Goal: Check status

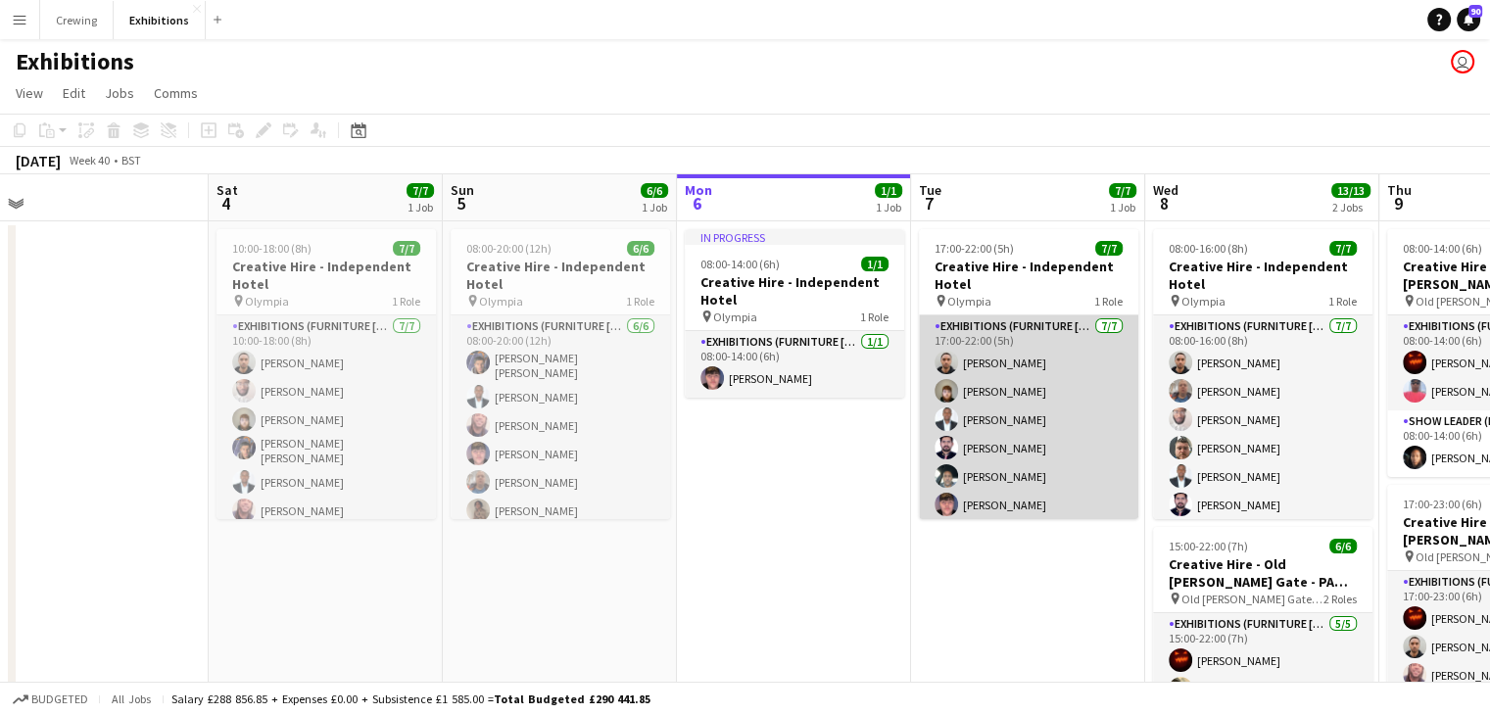
scroll to position [0, 498]
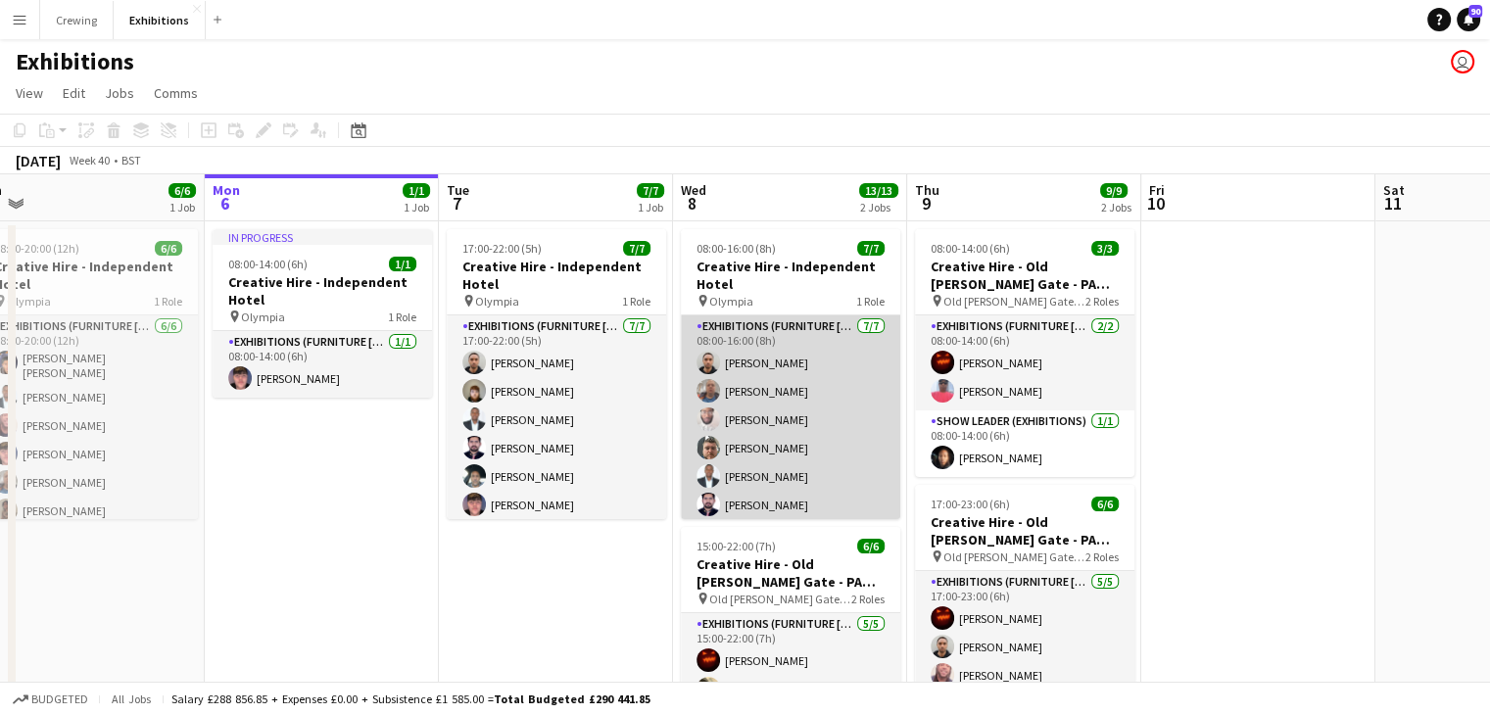
click at [785, 424] on app-card-role "Exhibitions (Furniture [PERSON_NAME]) [DATE] 08:00-16:00 (8h) [PERSON_NAME] [PE…" at bounding box center [790, 433] width 219 height 237
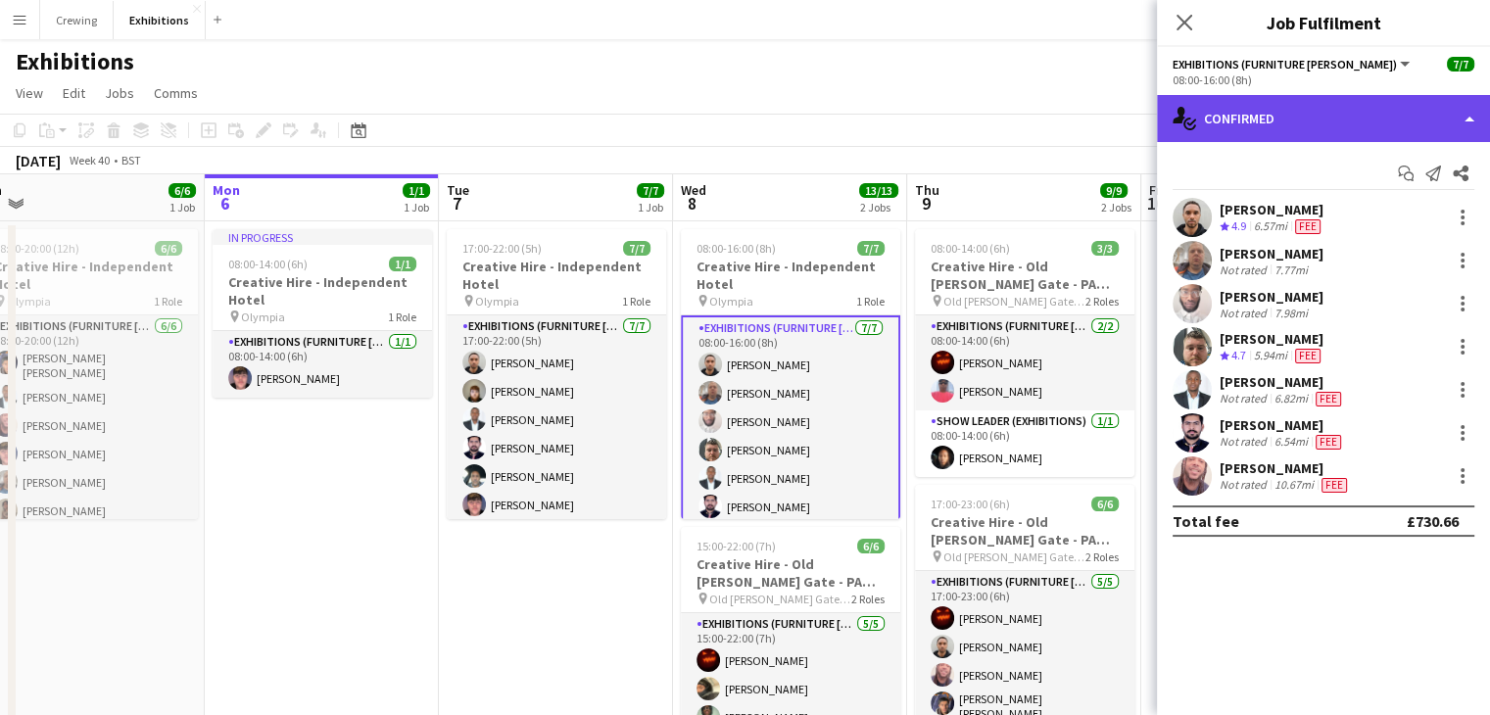
click at [1344, 118] on div "single-neutral-actions-check-2 Confirmed" at bounding box center [1323, 118] width 333 height 47
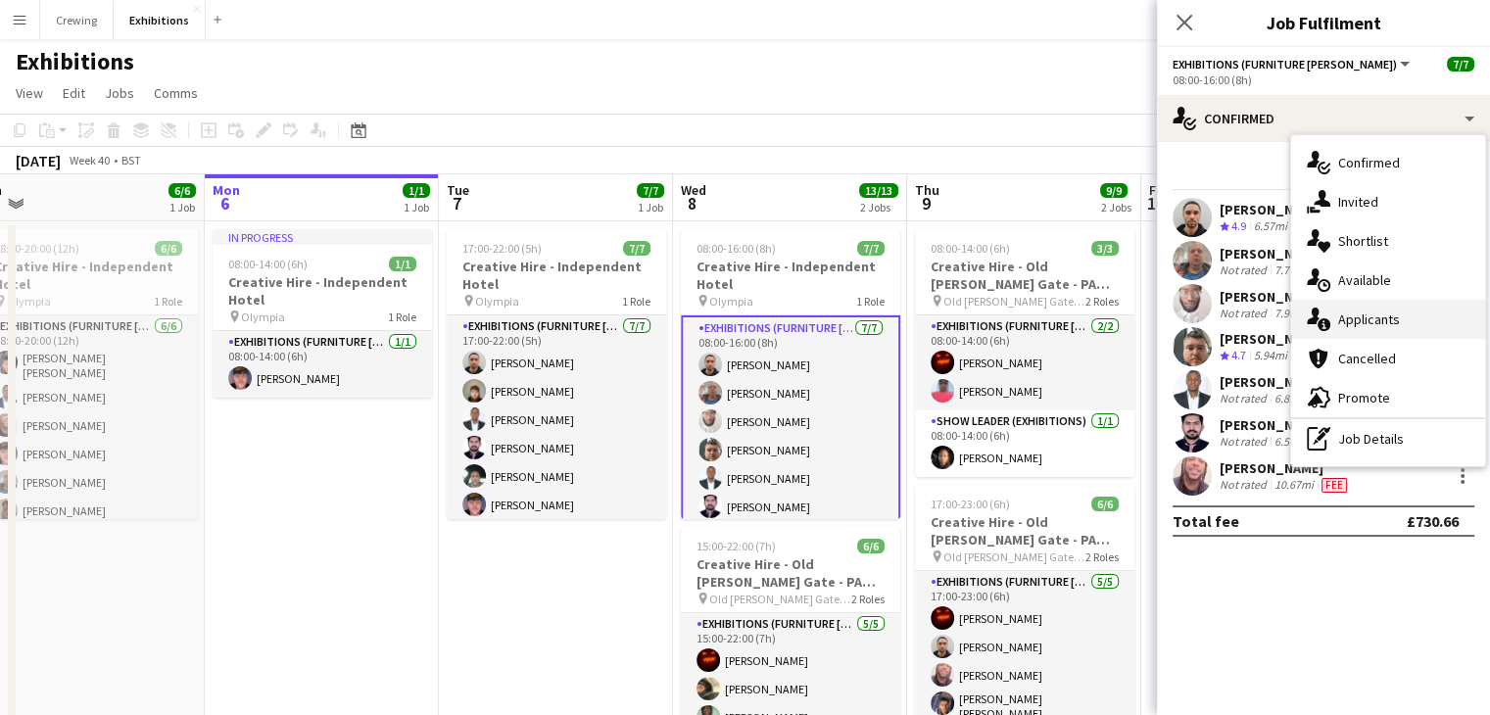
click at [1371, 303] on div "single-neutral-actions-information Applicants" at bounding box center [1388, 319] width 194 height 39
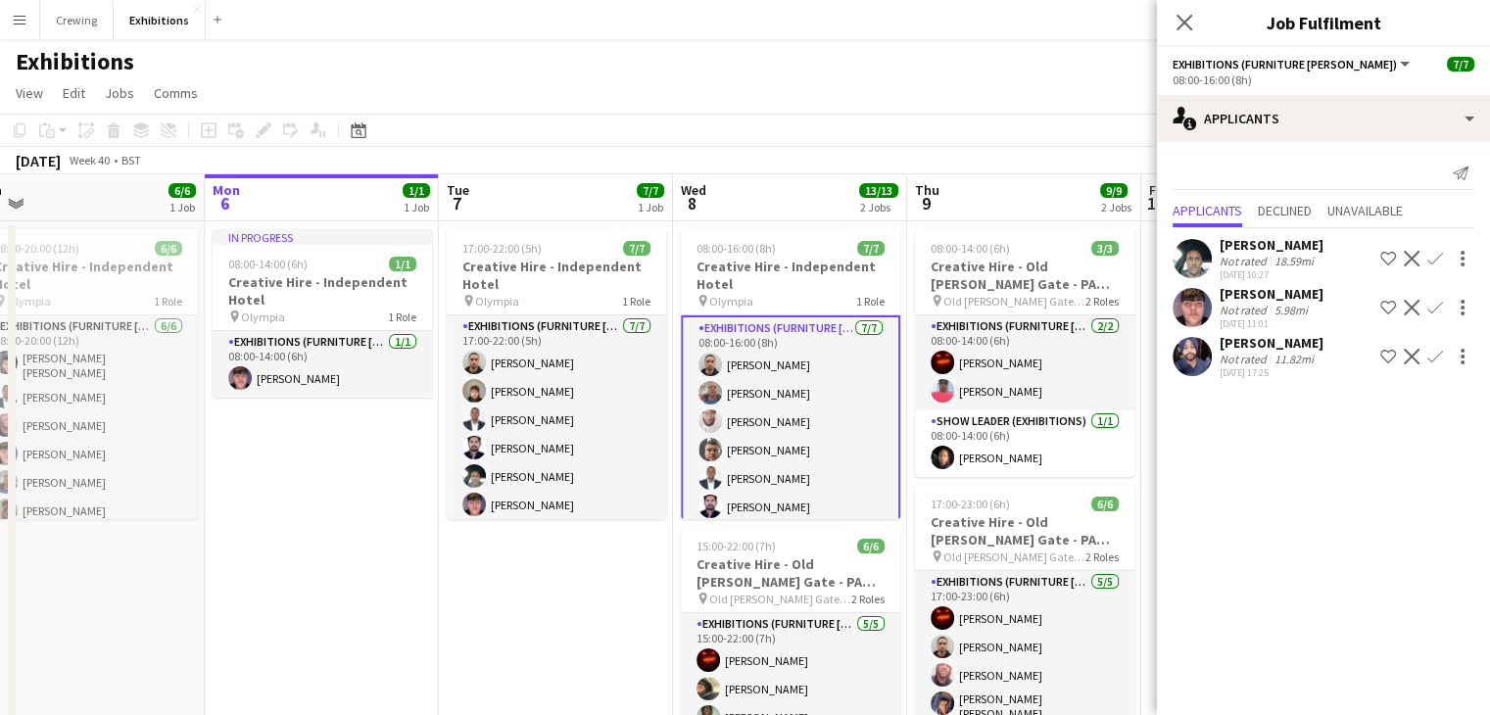
click at [796, 437] on app-card-role "Exhibitions (Furniture [PERSON_NAME]) [DATE] 08:00-16:00 (8h) [PERSON_NAME] [PE…" at bounding box center [790, 435] width 219 height 241
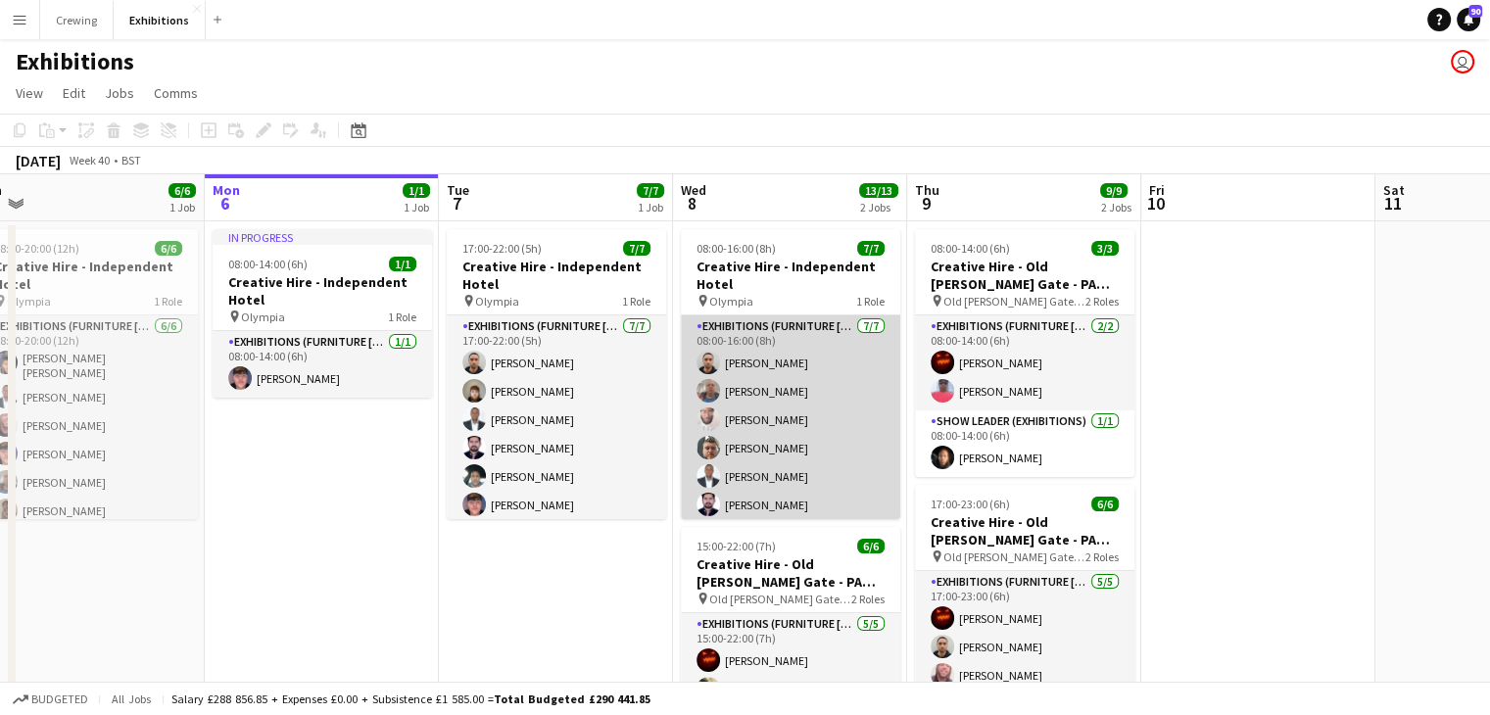
click at [796, 437] on app-card-role "Exhibitions (Furniture [PERSON_NAME]) [DATE] 08:00-16:00 (8h) [PERSON_NAME] [PE…" at bounding box center [790, 433] width 219 height 237
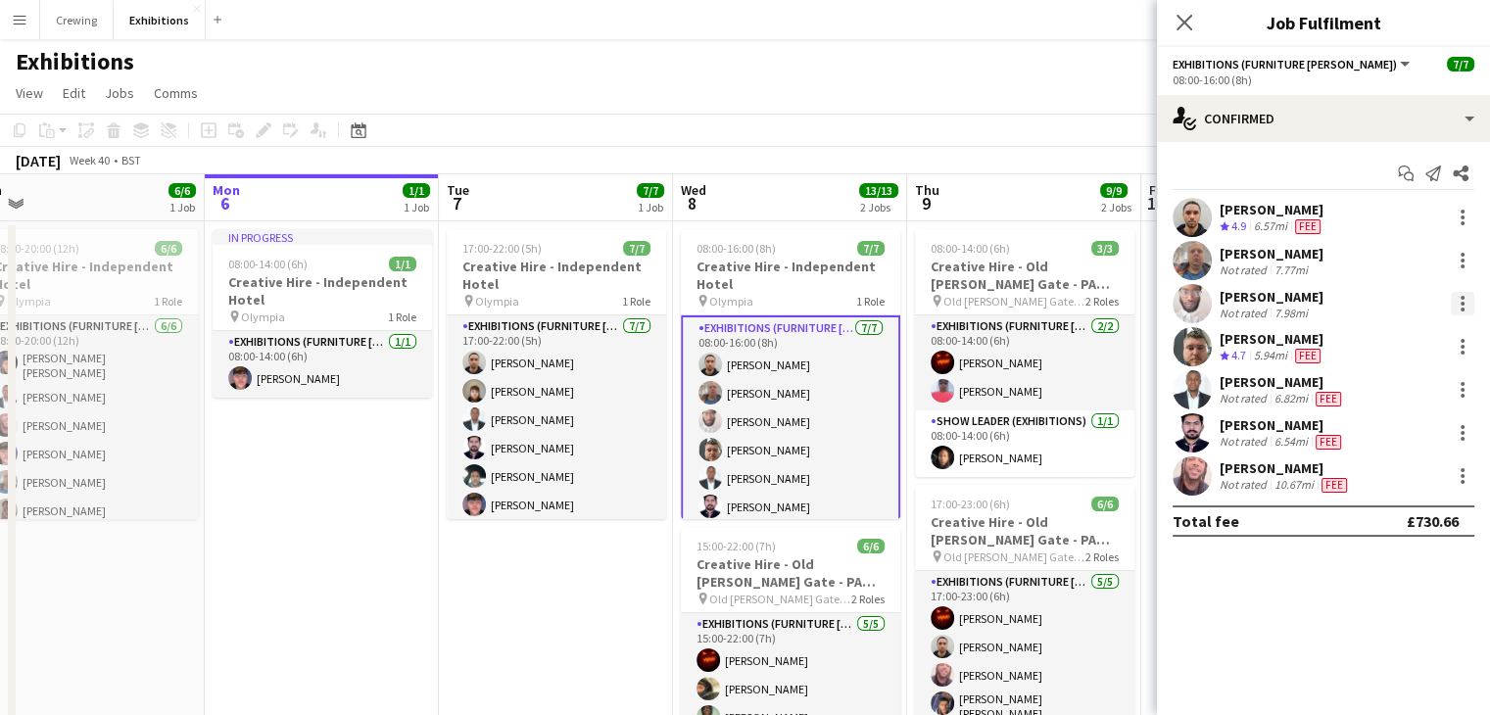
click at [1458, 295] on div at bounding box center [1463, 304] width 24 height 24
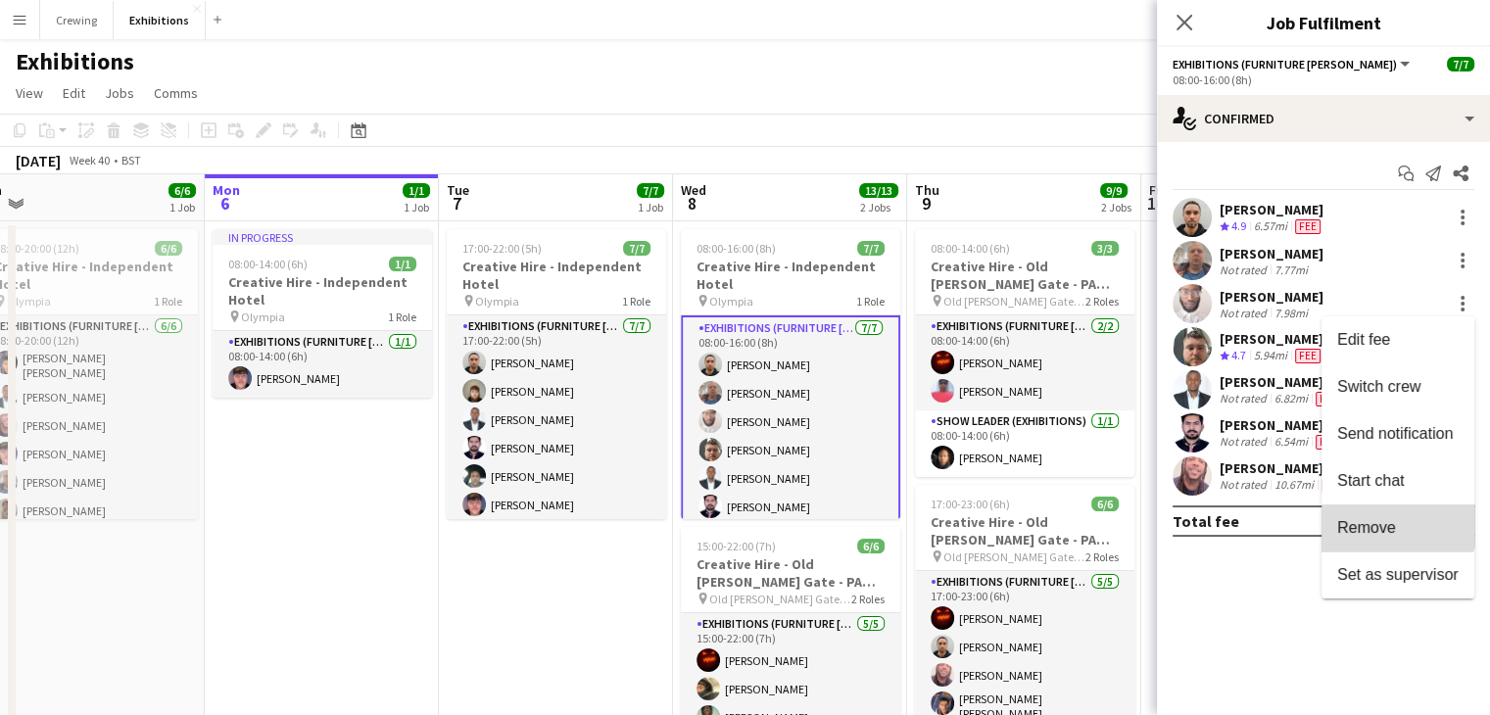
click at [1395, 519] on span "Remove" at bounding box center [1366, 527] width 59 height 17
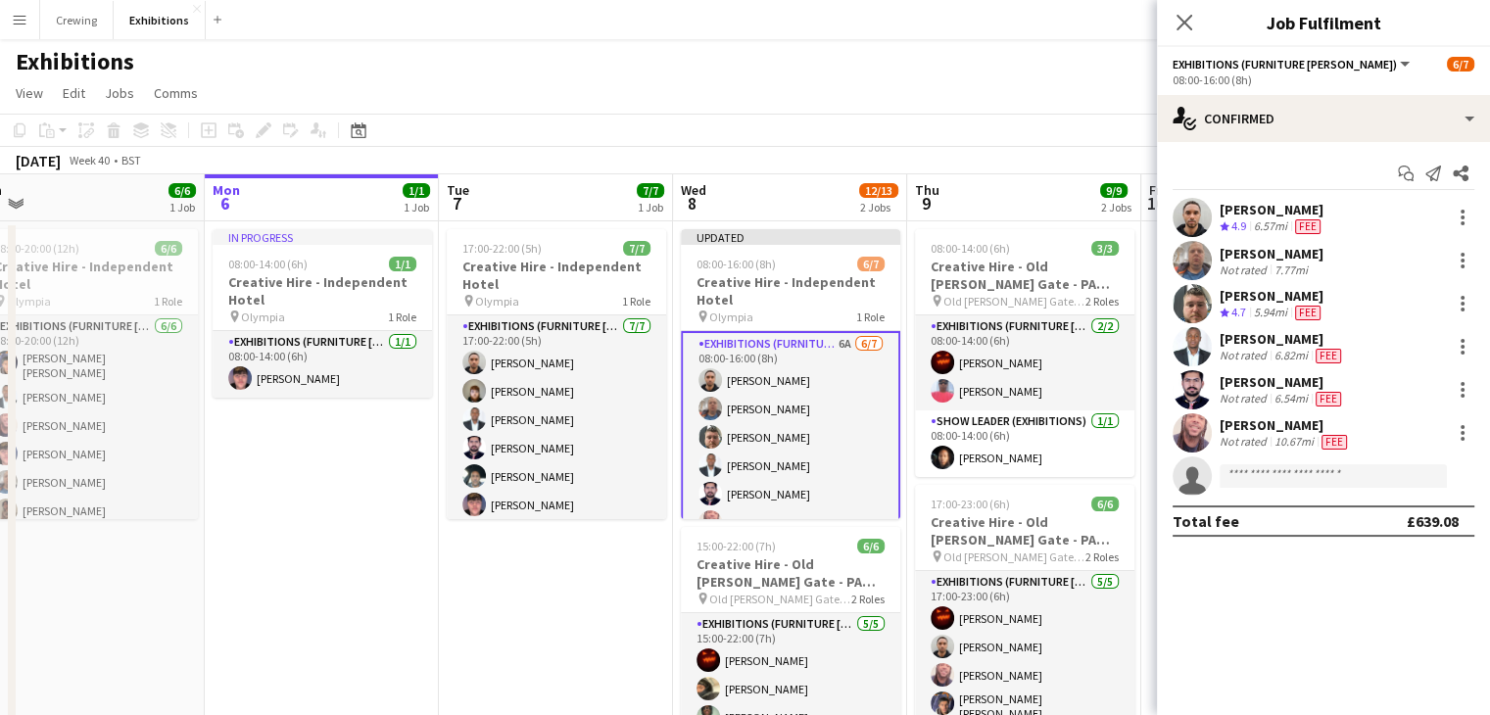
click at [1004, 113] on app-page-menu "View Day view expanded Day view collapsed Month view Date picker Jump to [DATE]…" at bounding box center [745, 94] width 1490 height 37
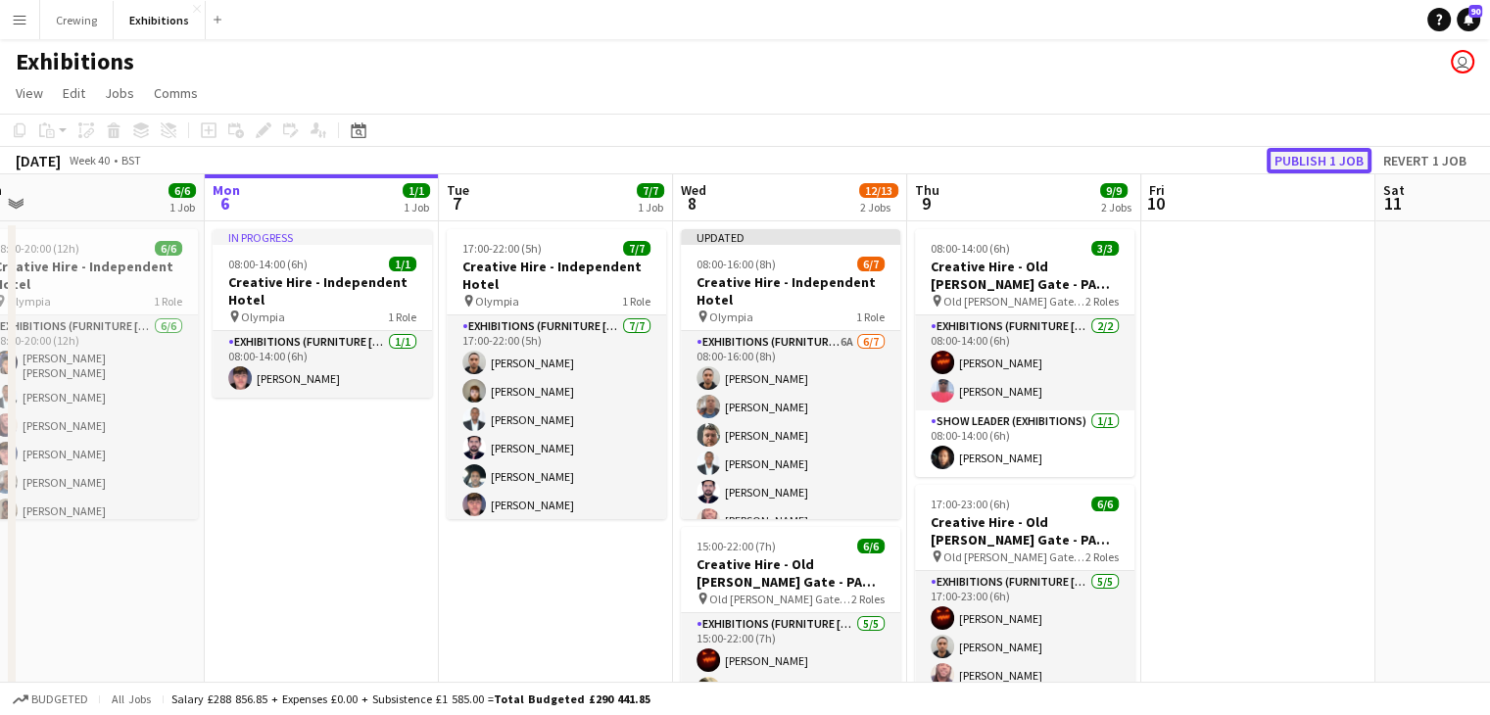
click at [1336, 151] on button "Publish 1 job" at bounding box center [1319, 160] width 105 height 25
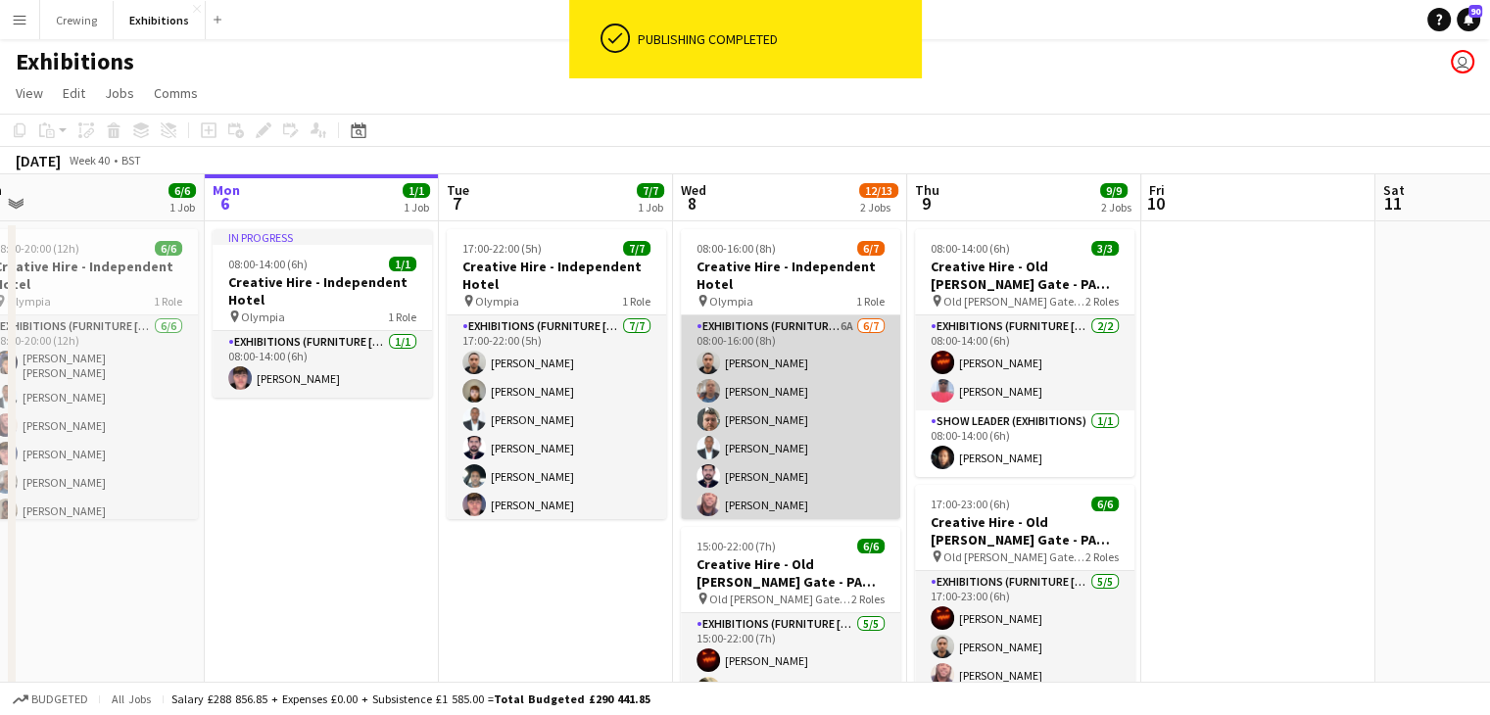
click at [770, 452] on app-card-role "Exhibitions (Furniture [PERSON_NAME]) 6A [DATE] 08:00-16:00 (8h) [PERSON_NAME] …" at bounding box center [790, 433] width 219 height 237
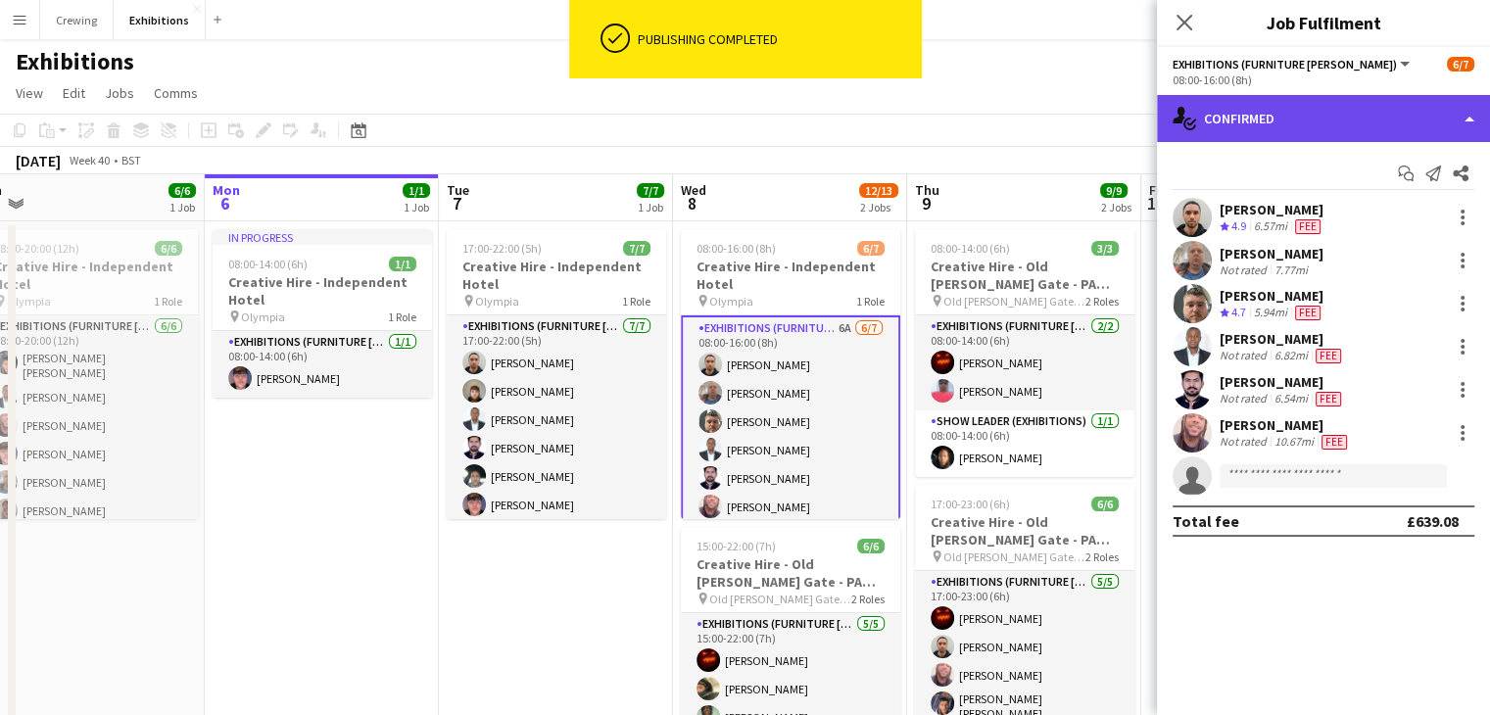
click at [1289, 116] on div "single-neutral-actions-check-2 Confirmed" at bounding box center [1323, 118] width 333 height 47
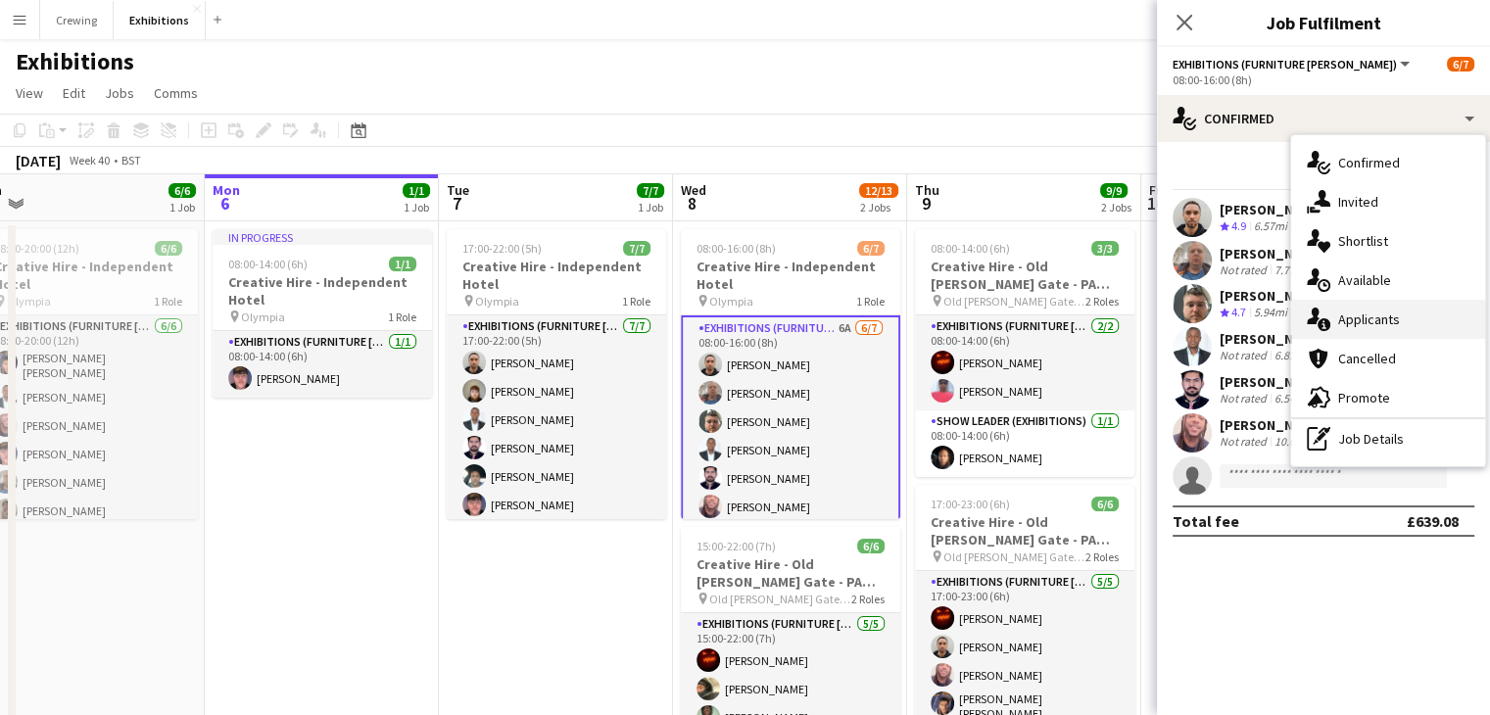
click at [1376, 302] on div "single-neutral-actions-information Applicants" at bounding box center [1388, 319] width 194 height 39
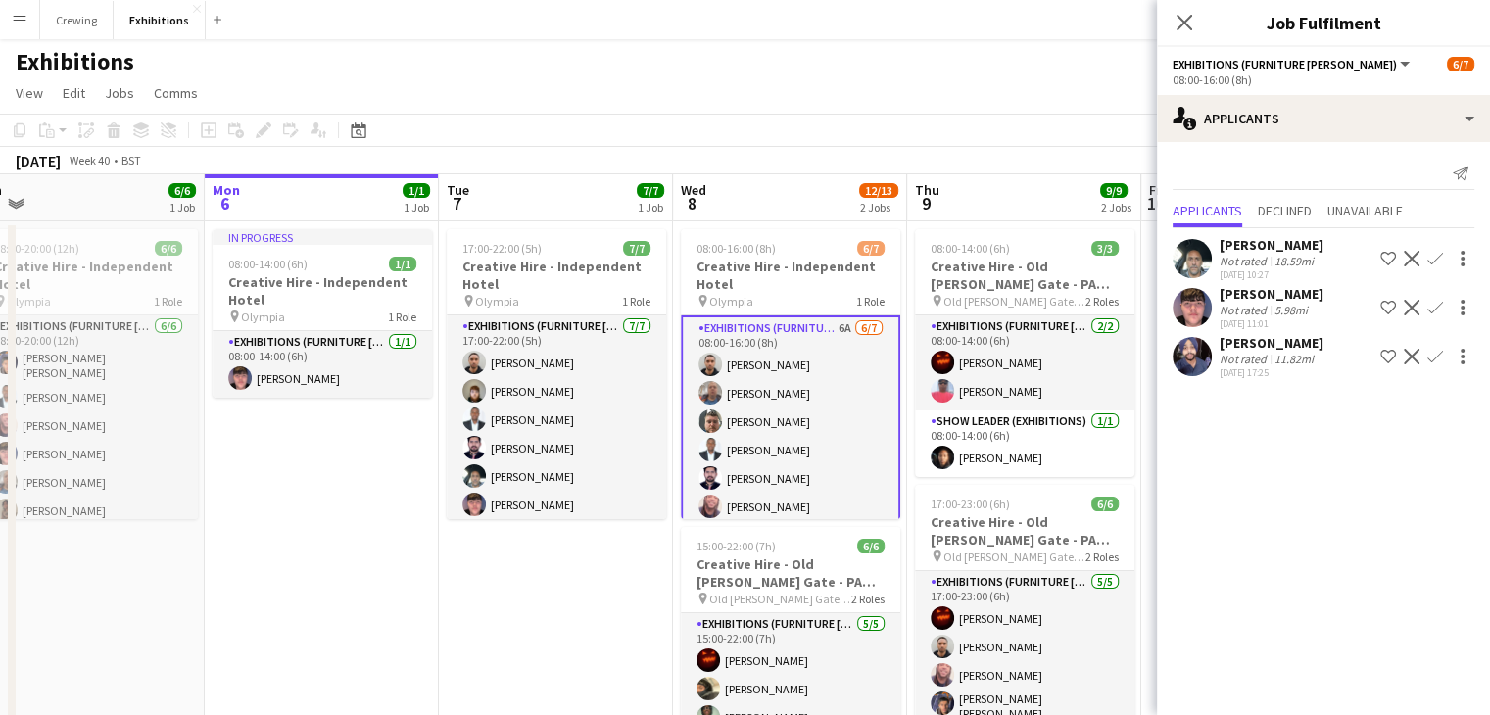
click at [1433, 304] on app-icon "Confirm" at bounding box center [1435, 308] width 16 height 16
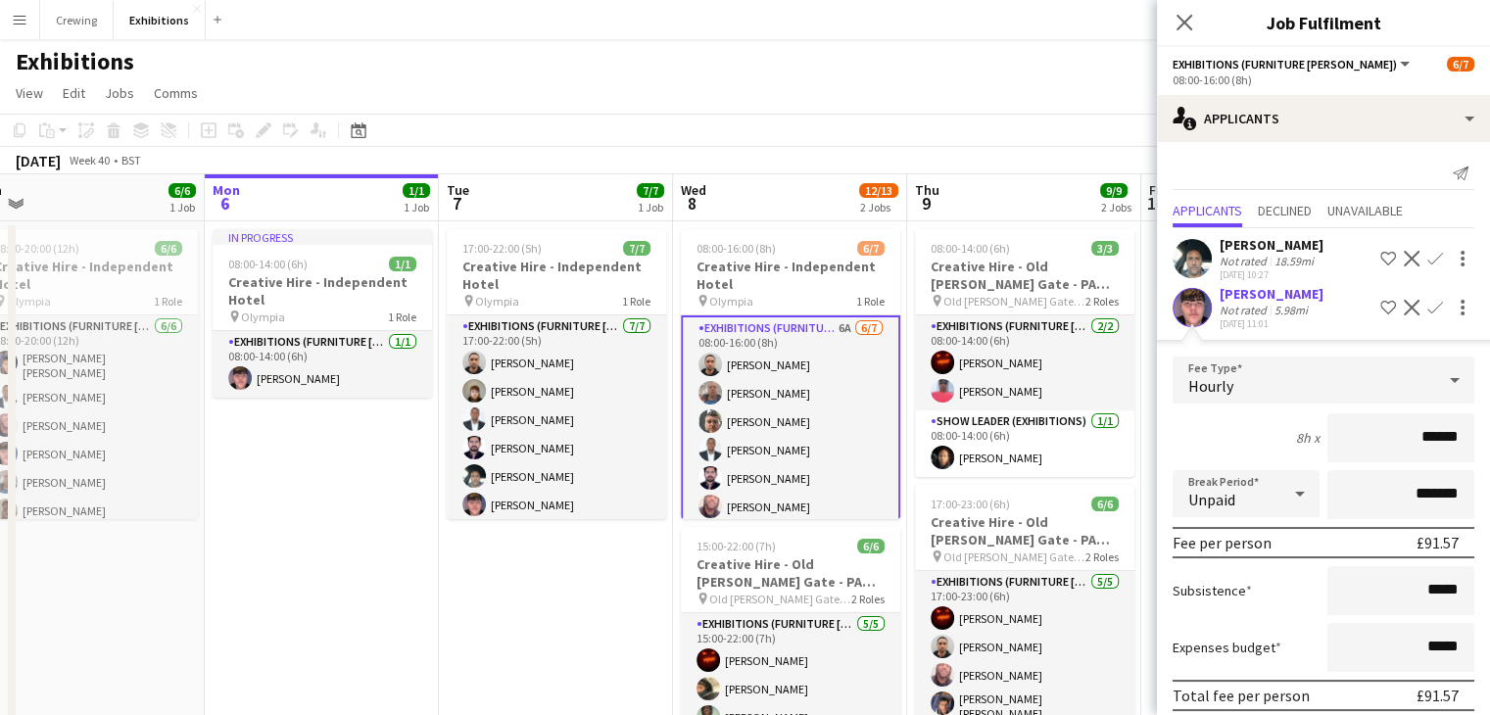
scroll to position [125, 0]
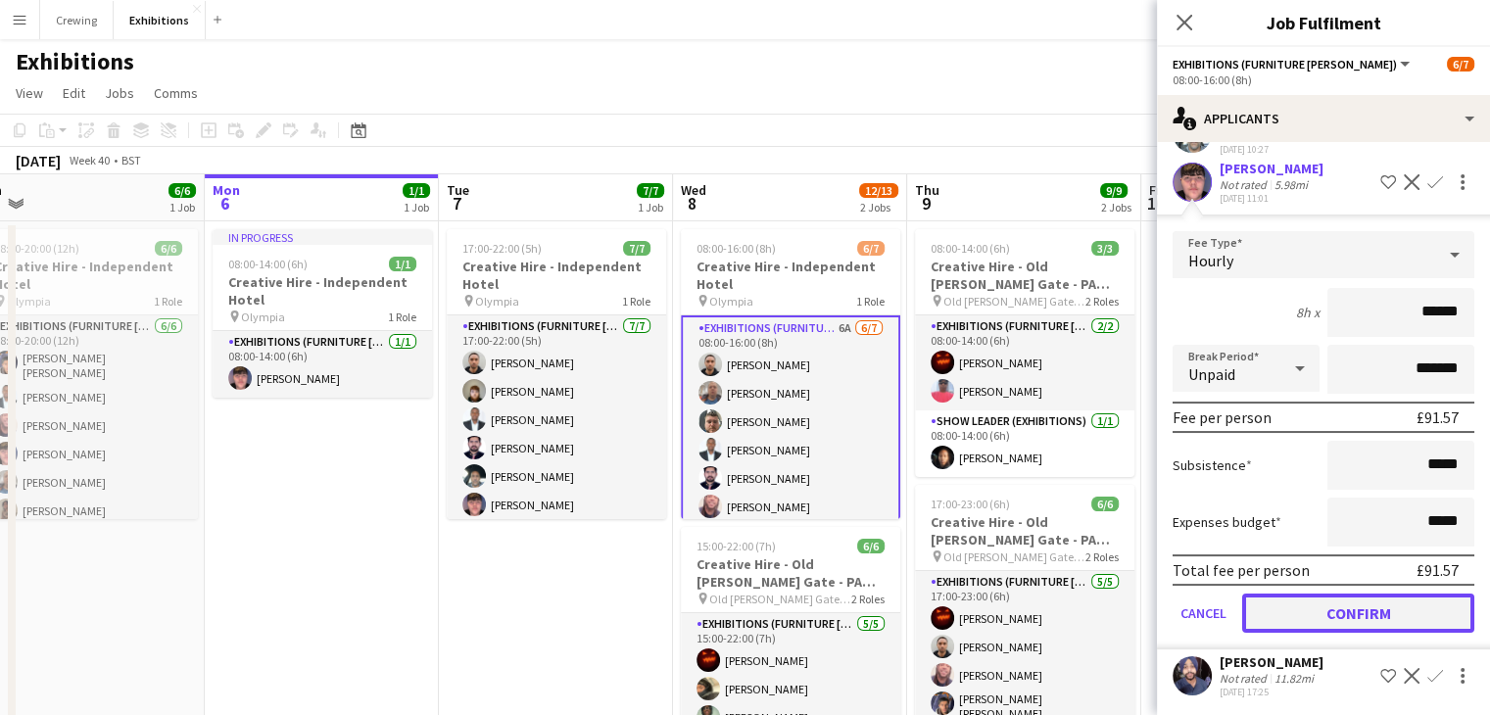
click at [1325, 611] on button "Confirm" at bounding box center [1358, 613] width 232 height 39
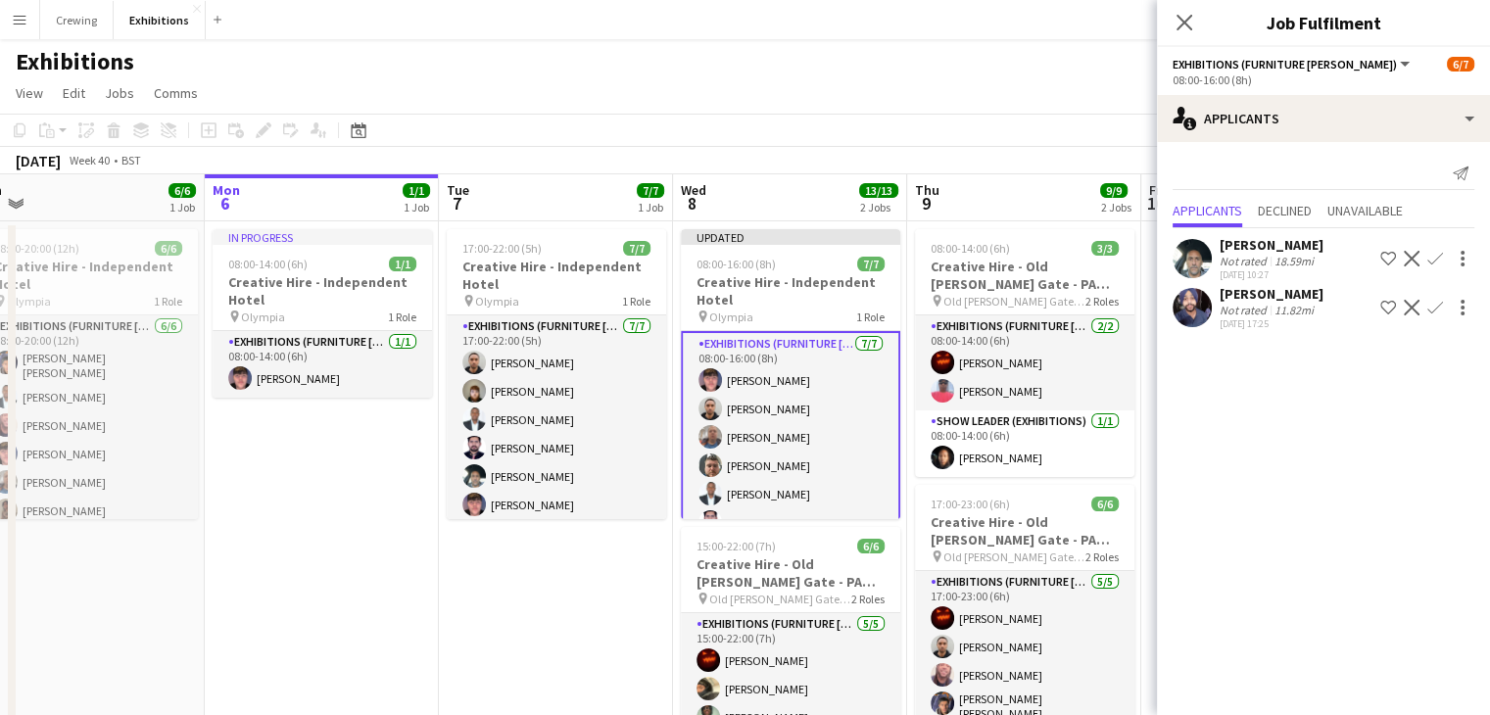
scroll to position [0, 0]
click at [1047, 91] on app-page-menu "View Day view expanded Day view collapsed Month view Date picker Jump to [DATE]…" at bounding box center [745, 94] width 1490 height 37
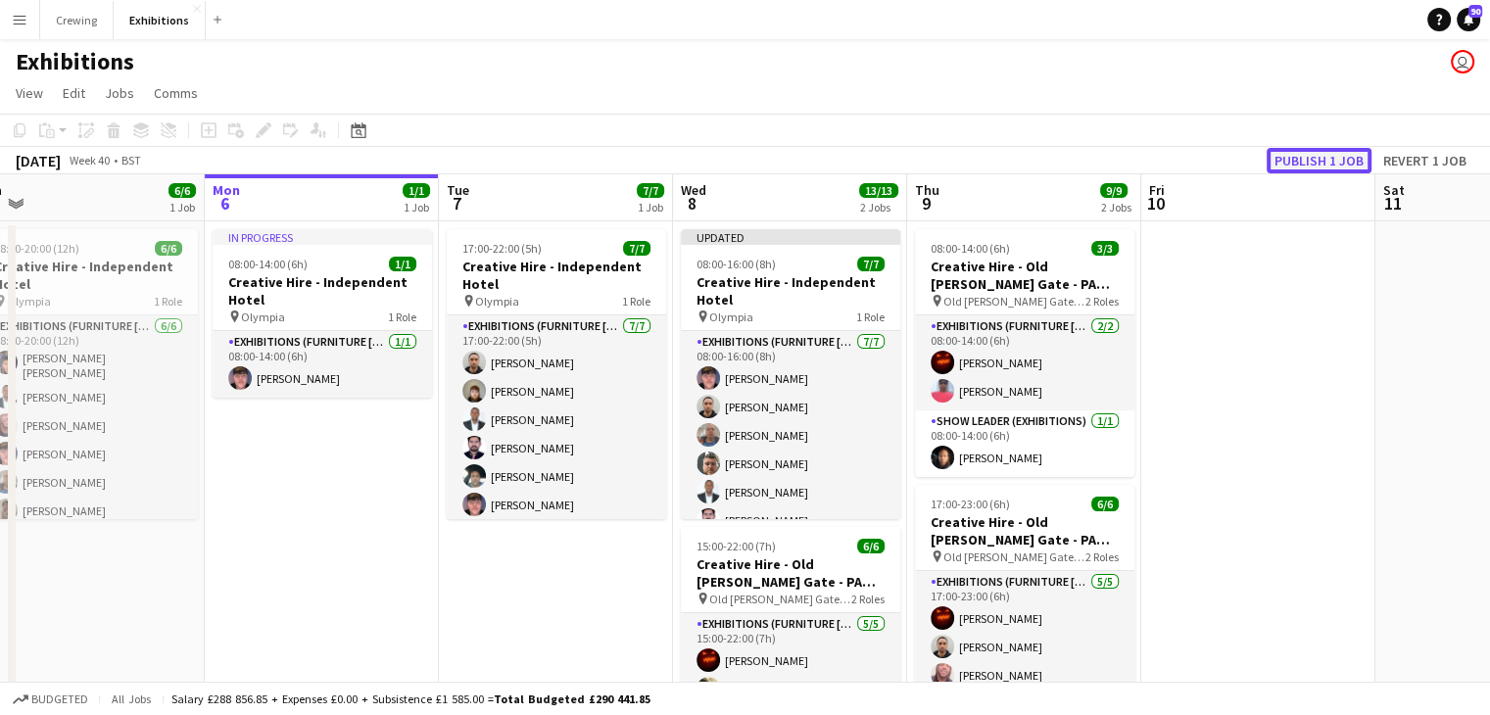
click at [1290, 154] on button "Publish 1 job" at bounding box center [1319, 160] width 105 height 25
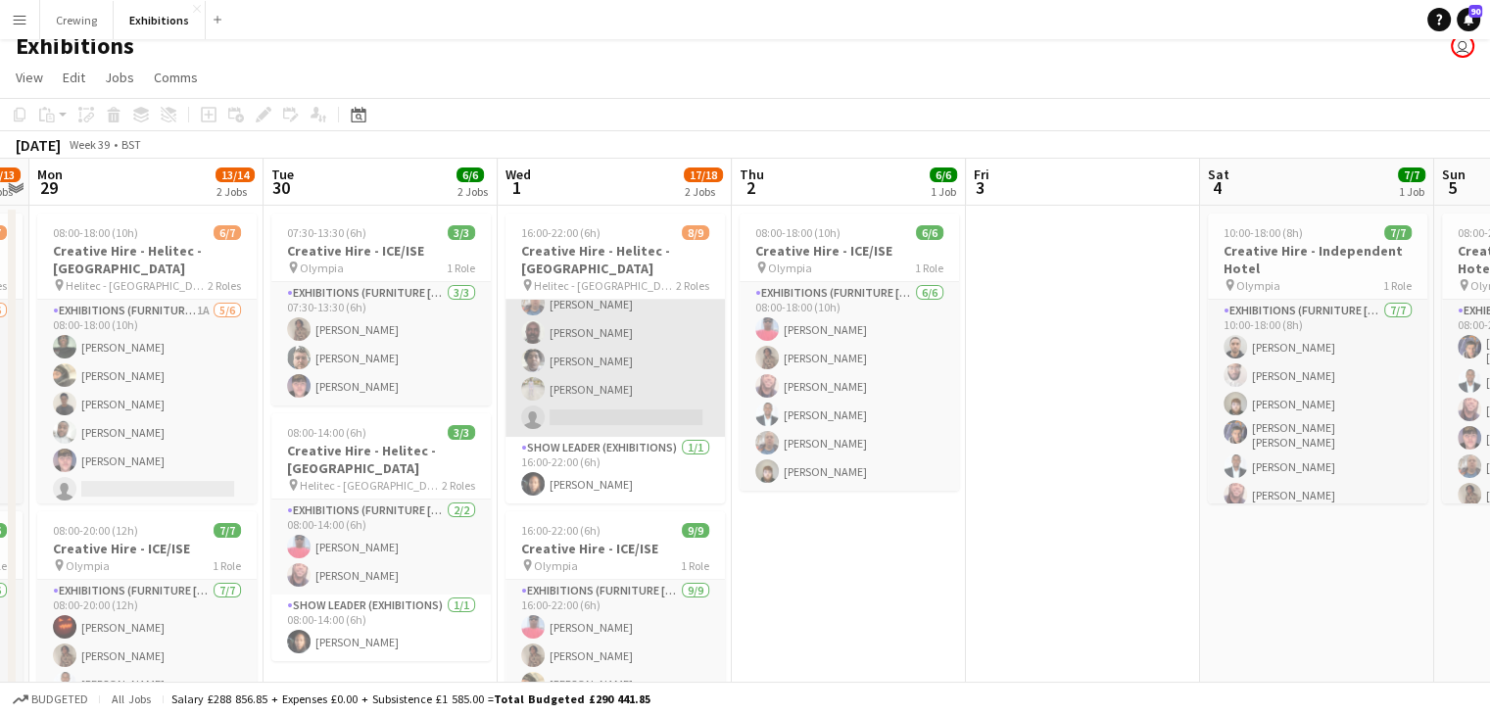
scroll to position [172, 0]
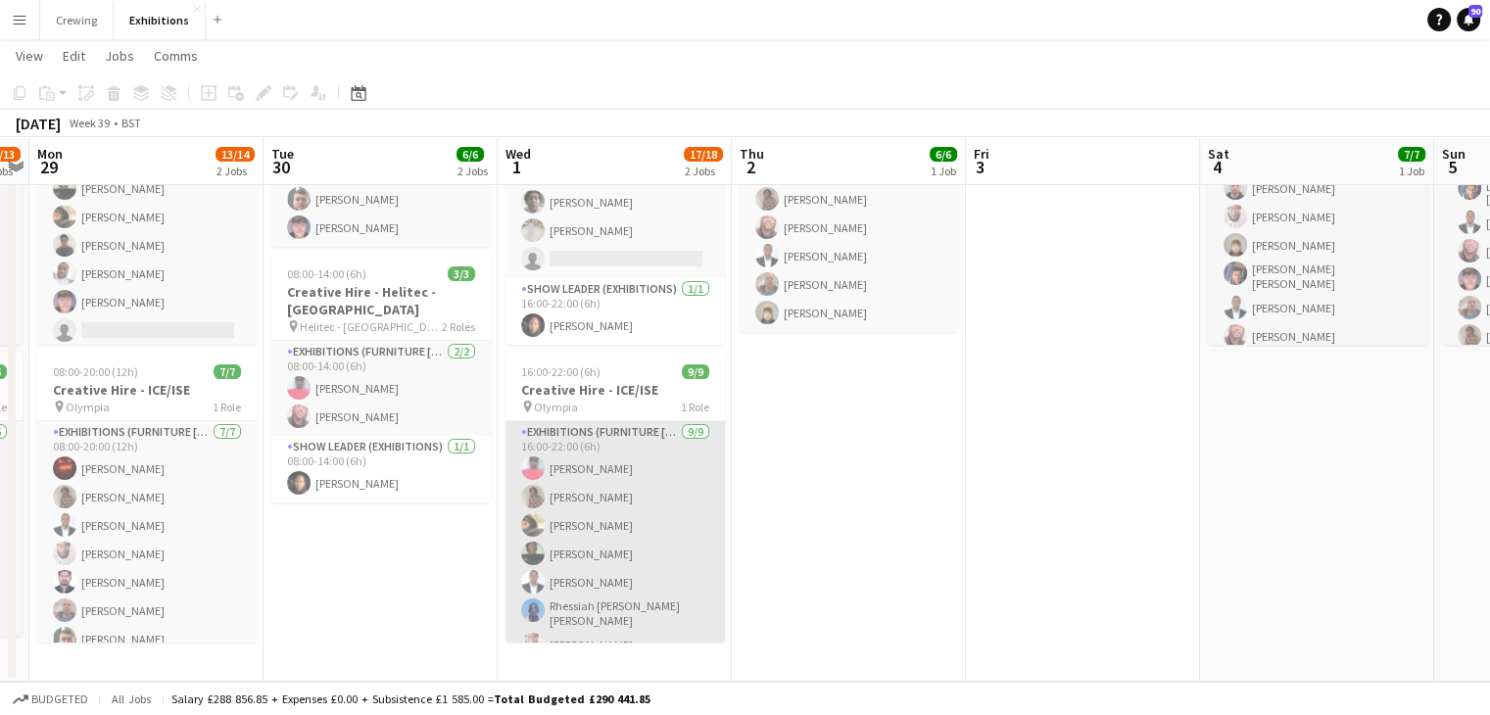
click at [593, 467] on app-card-role "Exhibitions (Furniture [PERSON_NAME]) [DATE] 16:00-22:00 (6h) [PERSON_NAME] [PE…" at bounding box center [614, 571] width 219 height 300
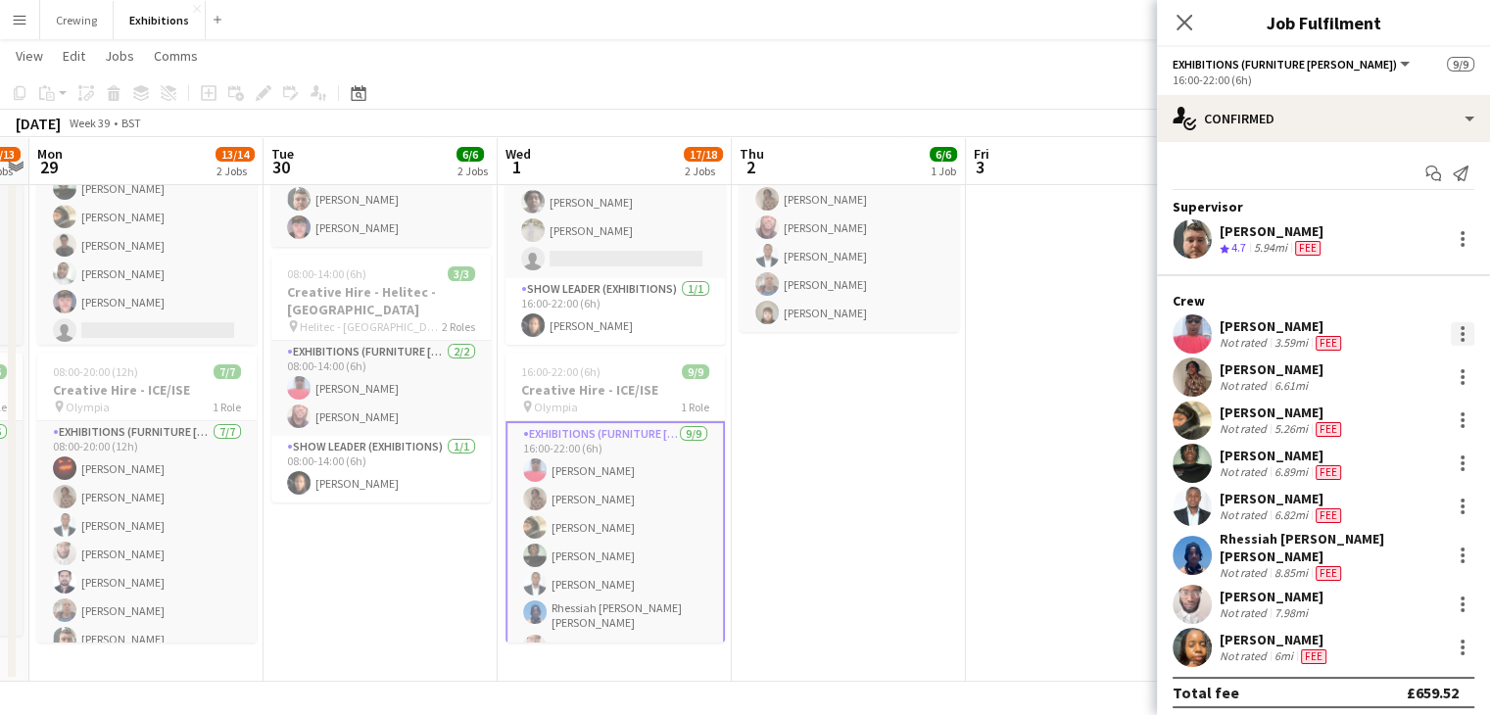
click at [1461, 322] on div at bounding box center [1463, 334] width 24 height 24
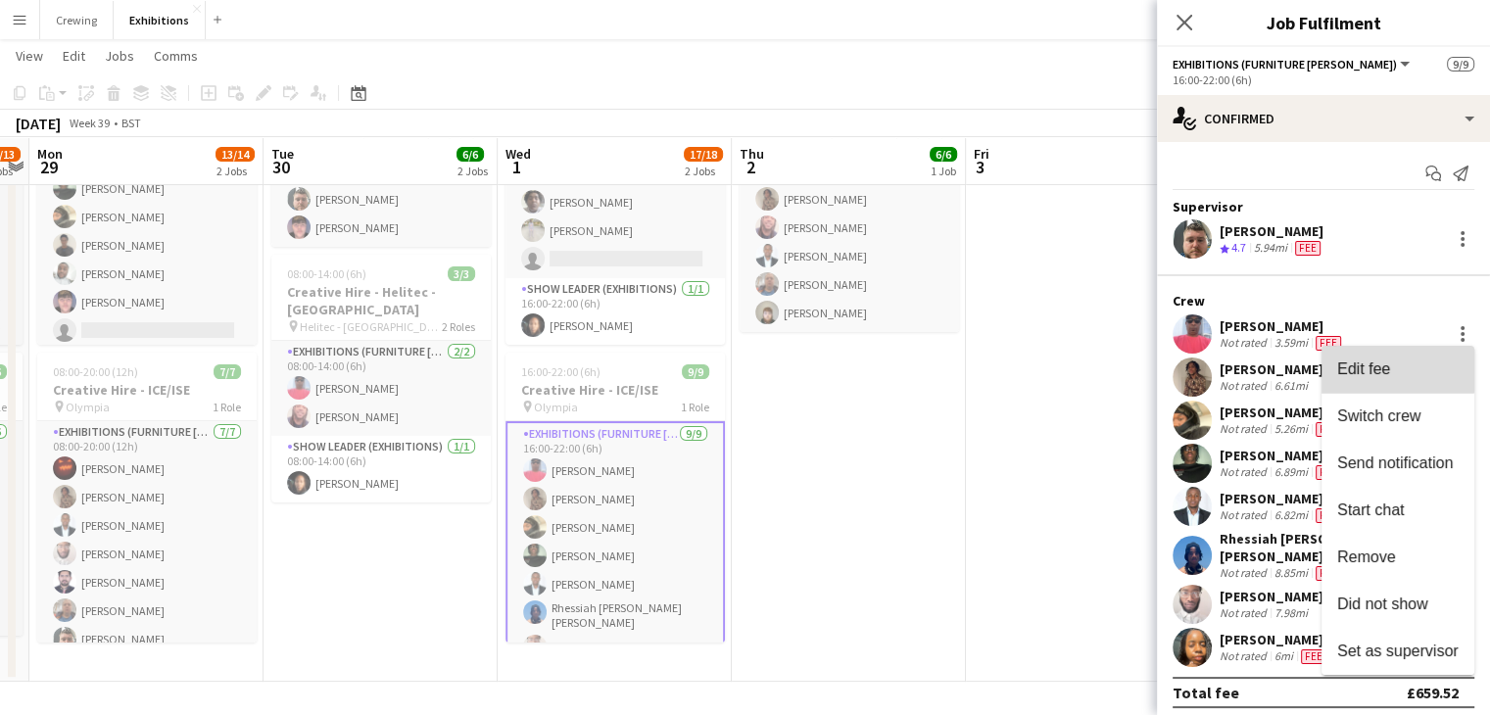
click at [1392, 359] on button "Edit fee" at bounding box center [1397, 369] width 153 height 47
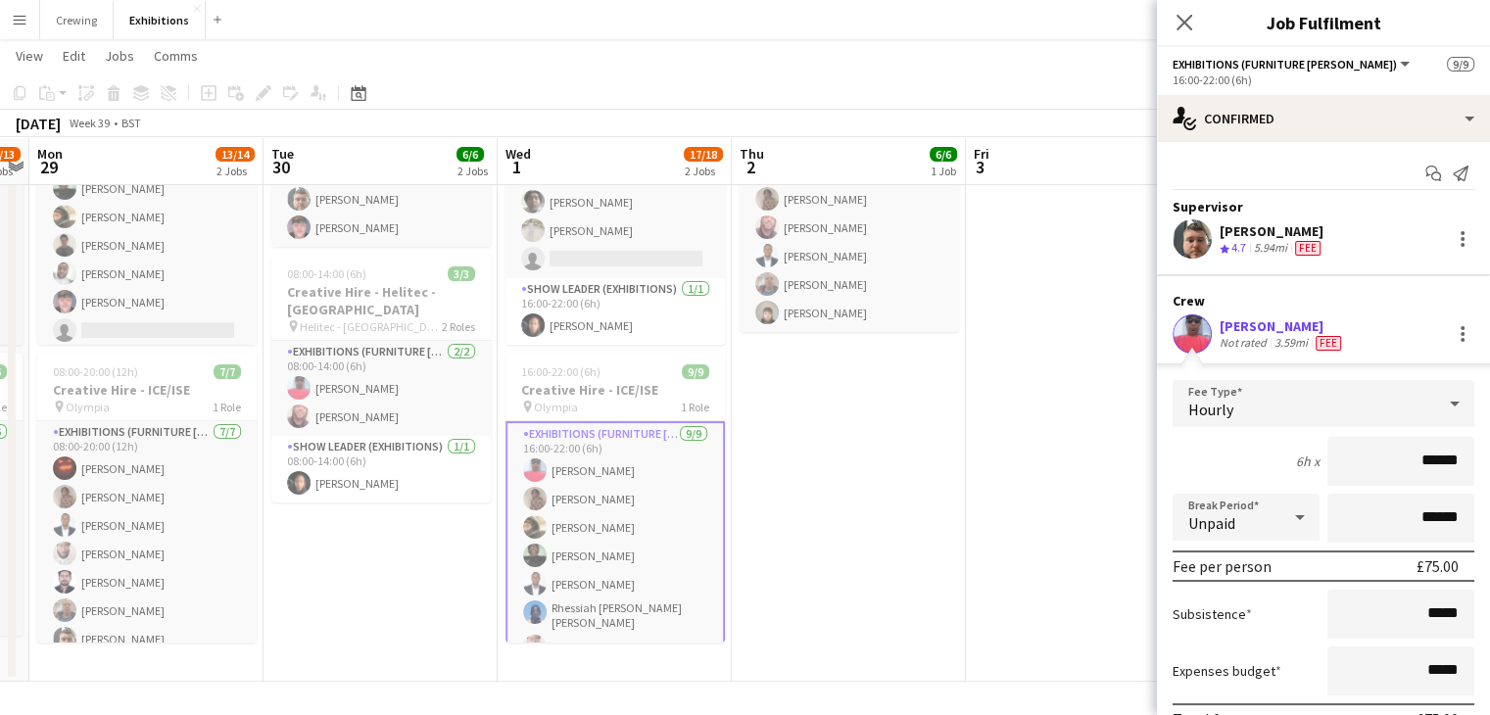
click at [850, 510] on app-date-cell "08:00-18:00 (10h) 6/6 Creative Hire - ICE/ISE pin Olympia 1 Role Exhibitions (F…" at bounding box center [849, 364] width 234 height 635
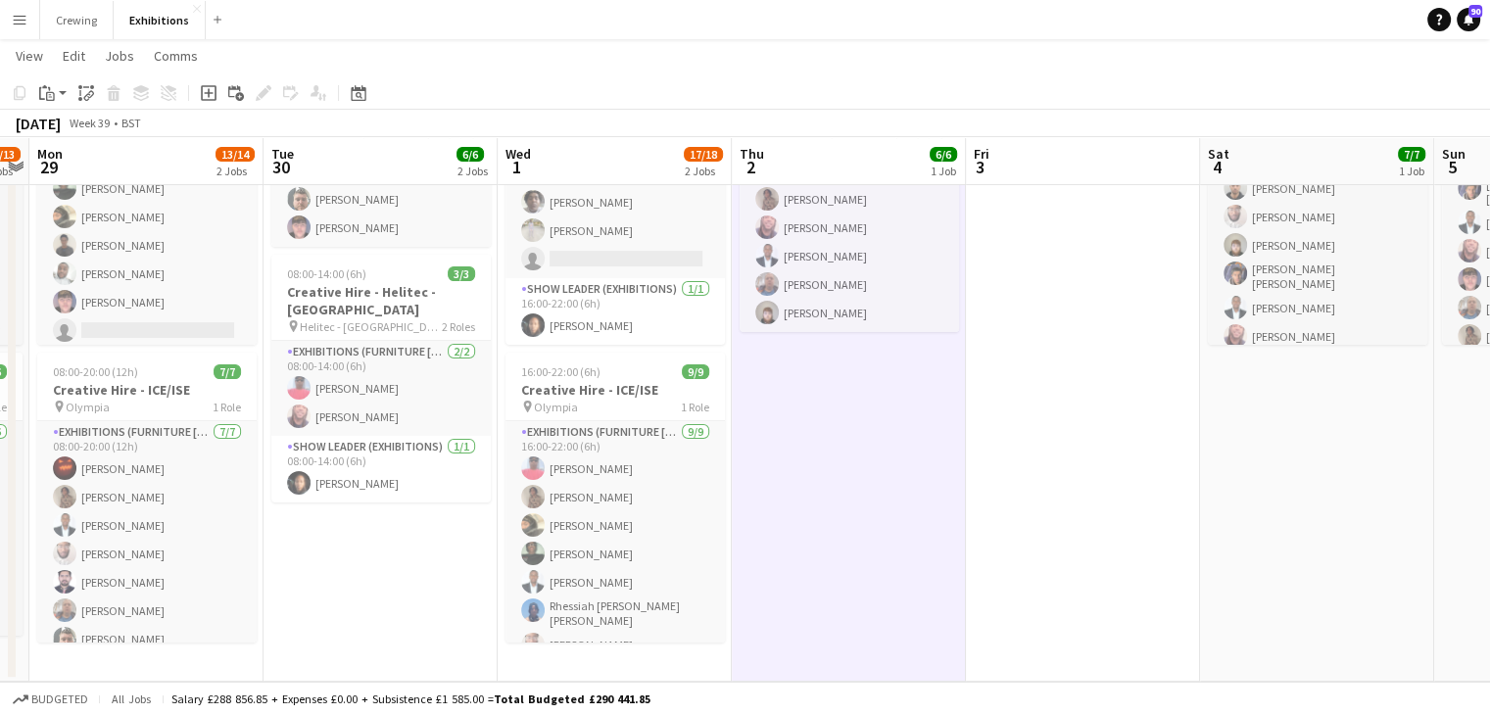
click at [20, 21] on app-icon "Menu" at bounding box center [20, 20] width 16 height 16
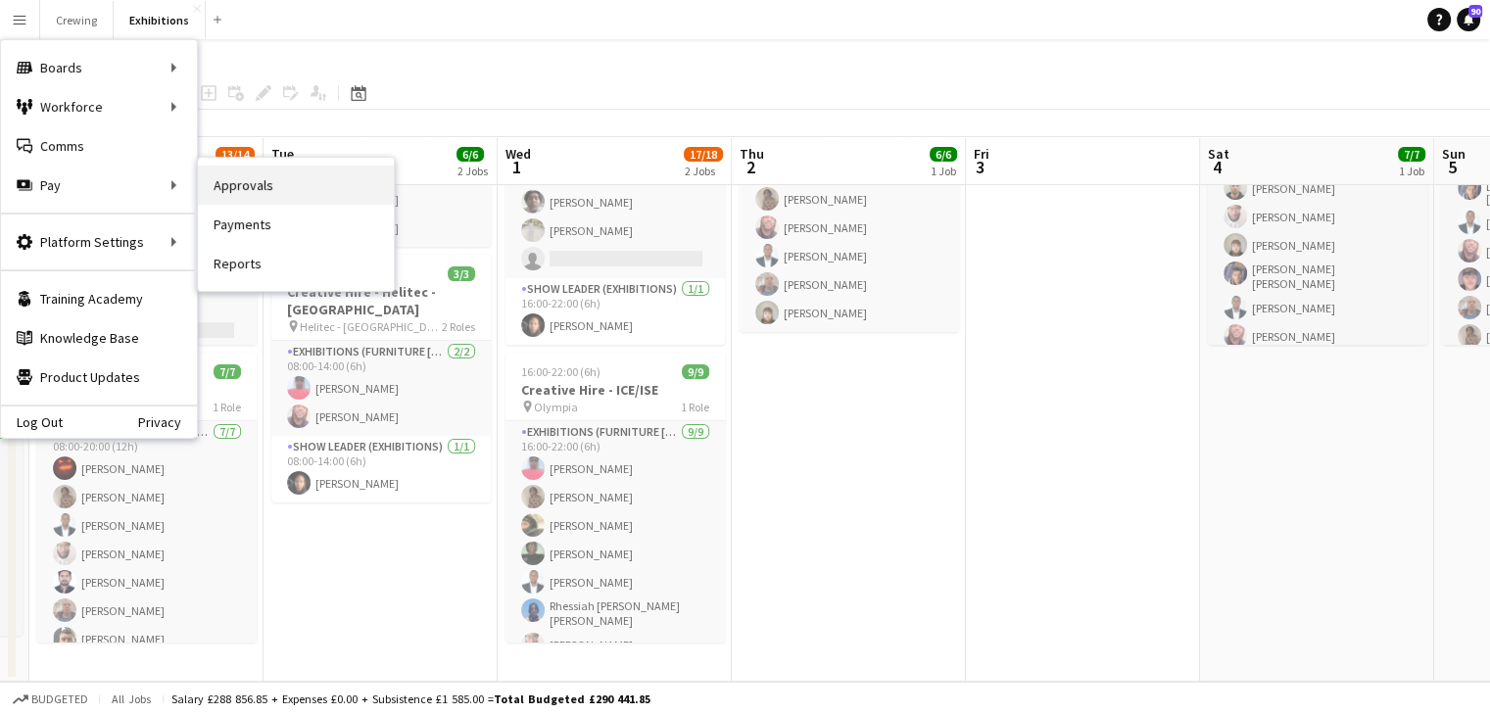
click at [247, 189] on link "Approvals" at bounding box center [296, 185] width 196 height 39
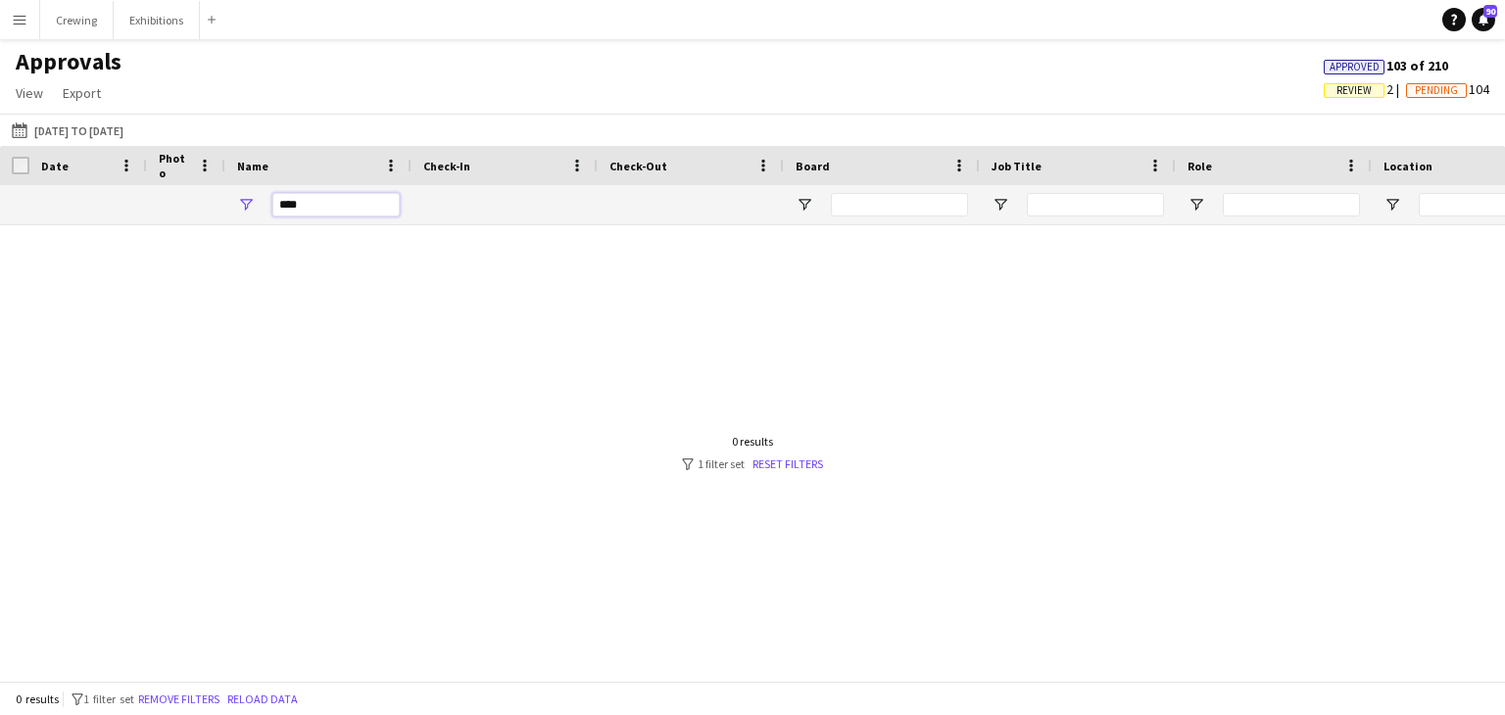
click at [311, 209] on input "****" at bounding box center [335, 205] width 127 height 24
type input "*"
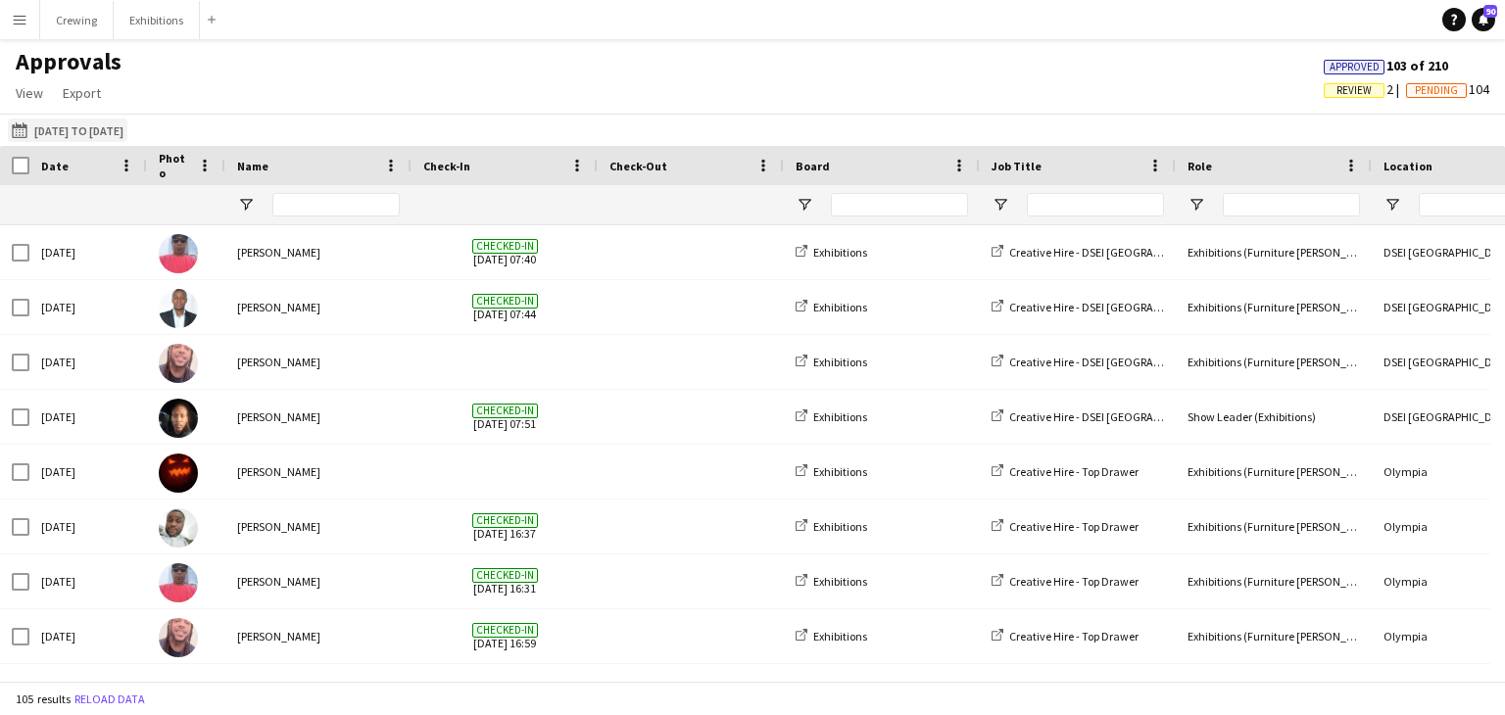
click at [74, 126] on button "[DATE] to [DATE] [DATE] to [DATE]" at bounding box center [68, 131] width 120 height 24
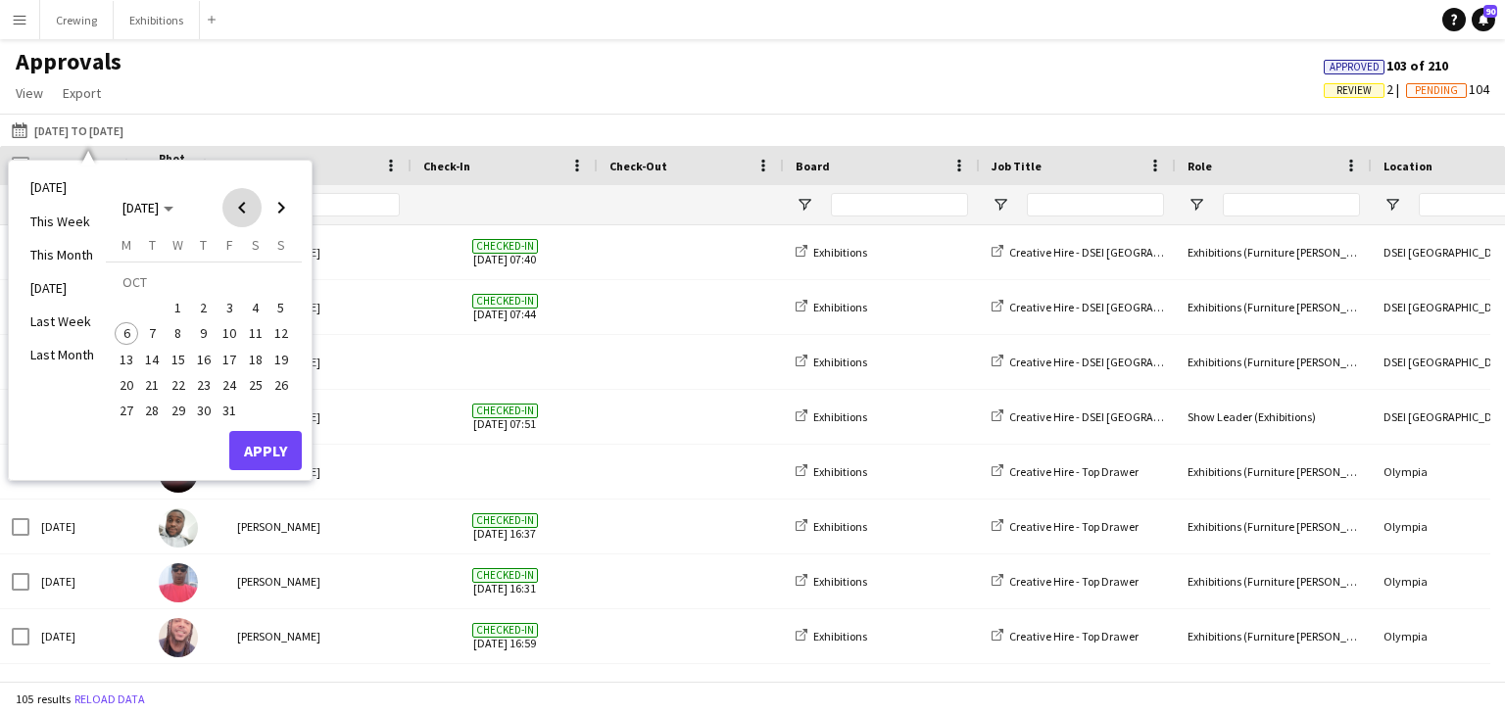
click at [249, 213] on span "Previous month" at bounding box center [241, 207] width 39 height 39
click at [129, 409] on span "29" at bounding box center [127, 411] width 24 height 24
click at [278, 212] on span "Next month" at bounding box center [281, 207] width 39 height 39
click at [278, 311] on span "5" at bounding box center [281, 308] width 24 height 24
click at [263, 454] on button "Apply" at bounding box center [265, 450] width 72 height 39
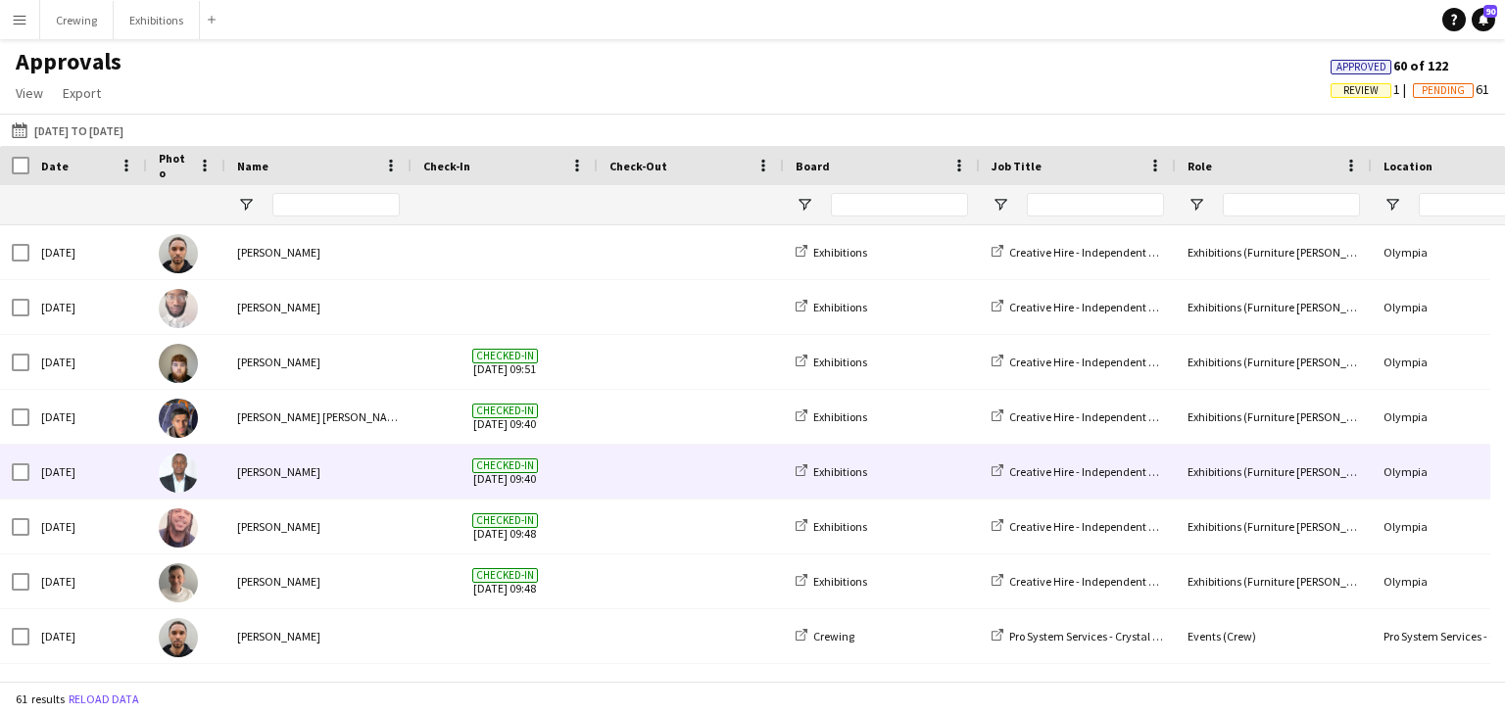
scroll to position [2308, 0]
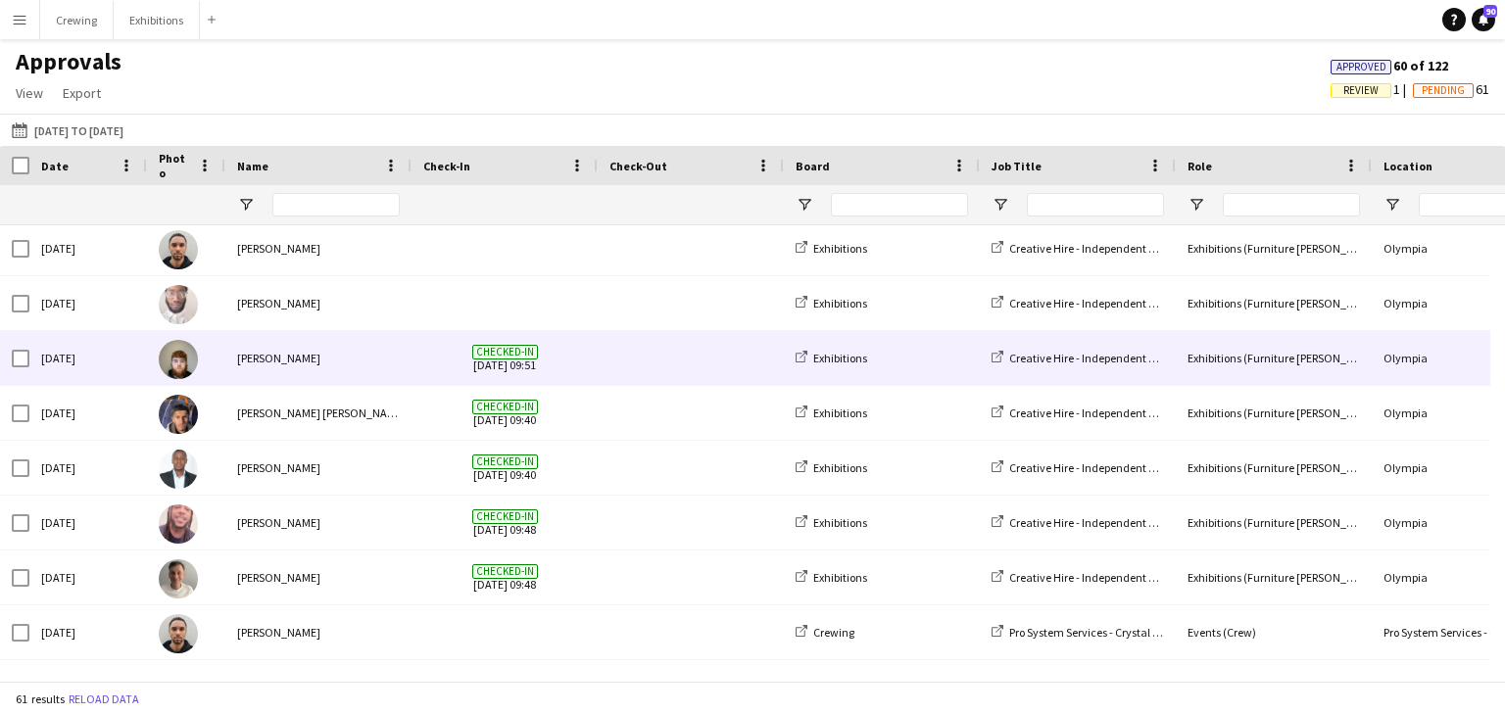
click at [321, 362] on div "[PERSON_NAME]" at bounding box center [318, 358] width 186 height 54
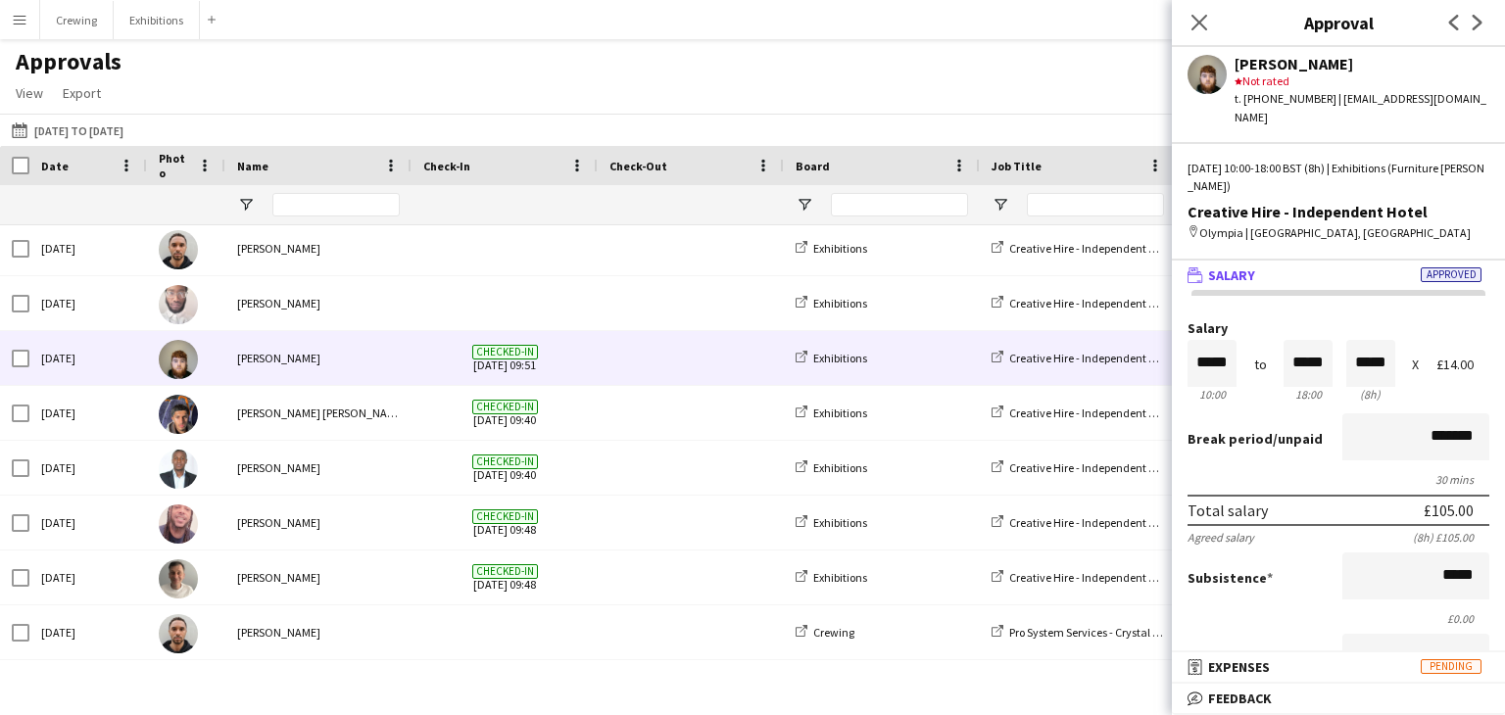
scroll to position [2076, 0]
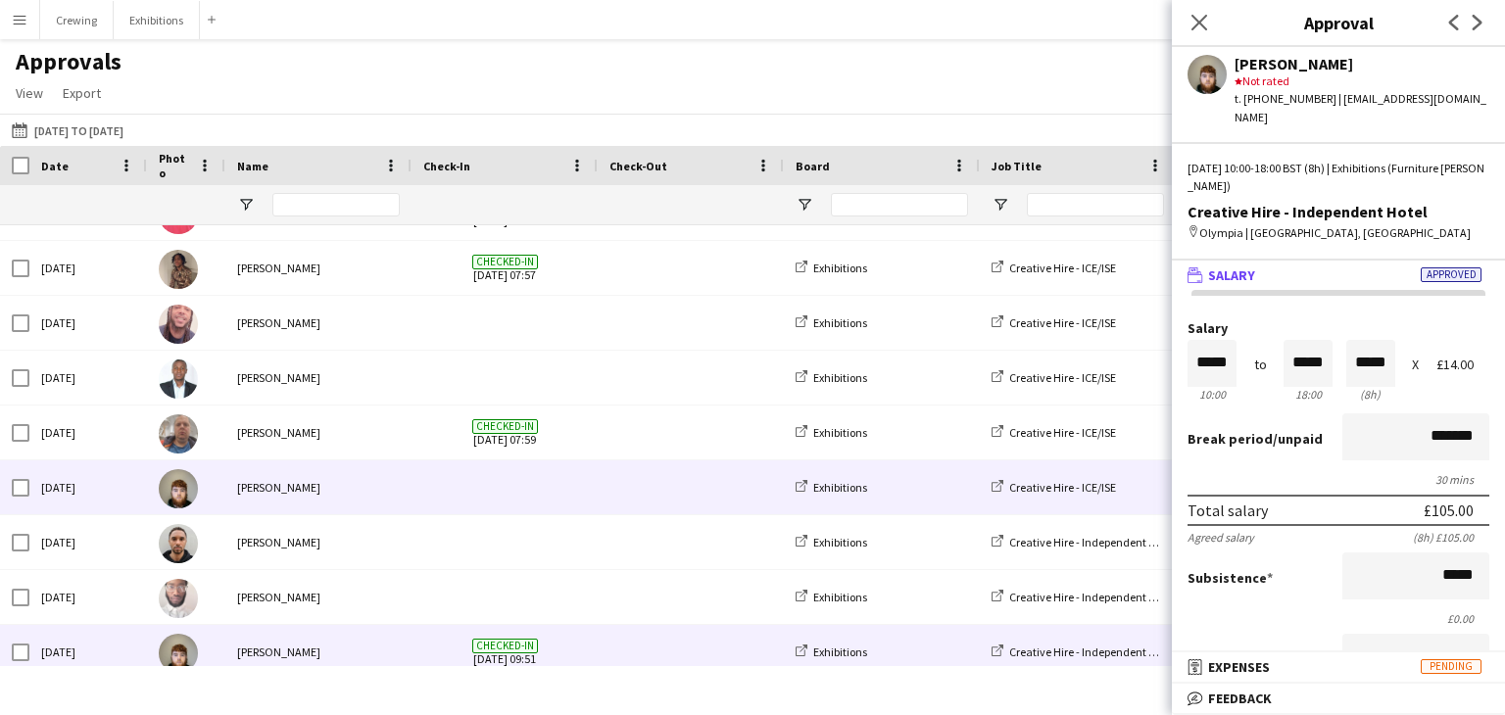
click at [341, 487] on div "[PERSON_NAME]" at bounding box center [318, 487] width 186 height 54
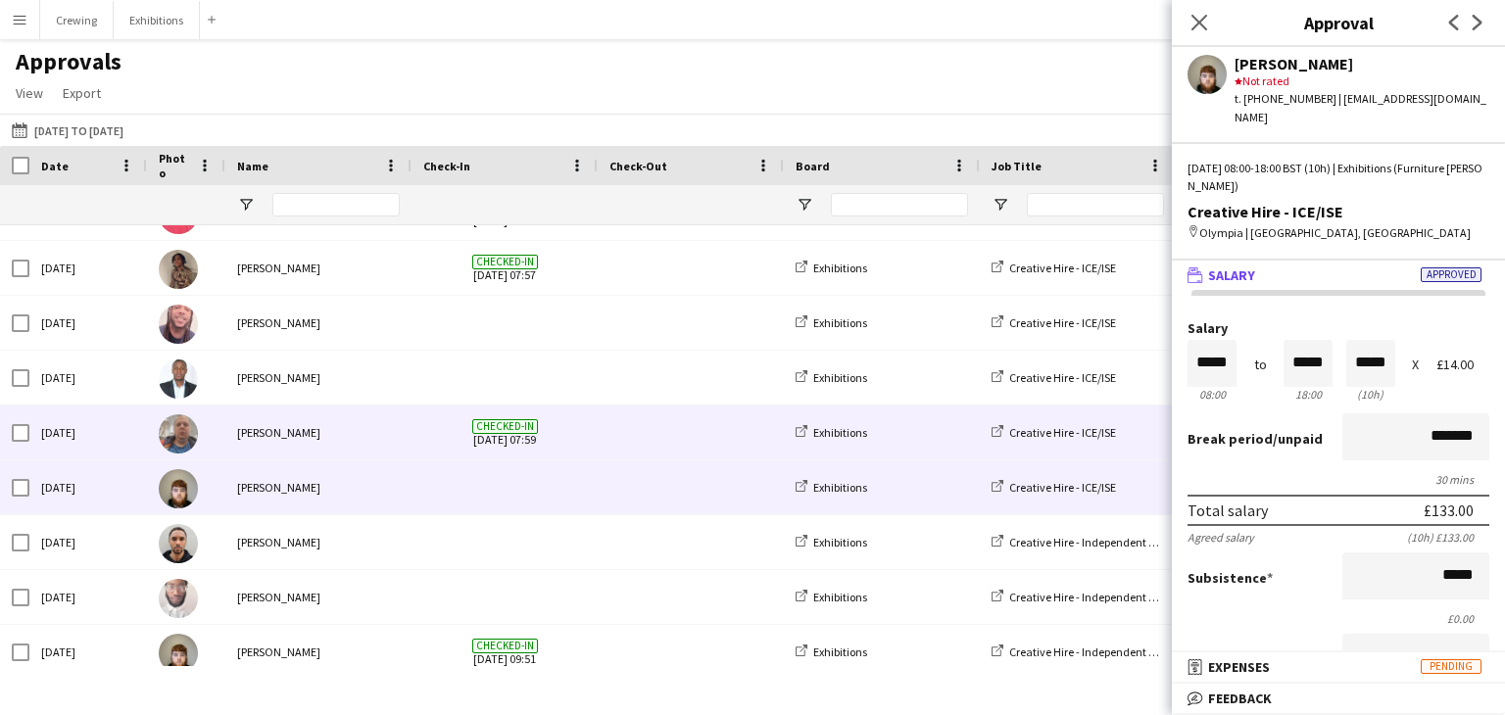
click at [353, 440] on div "[PERSON_NAME]" at bounding box center [318, 433] width 186 height 54
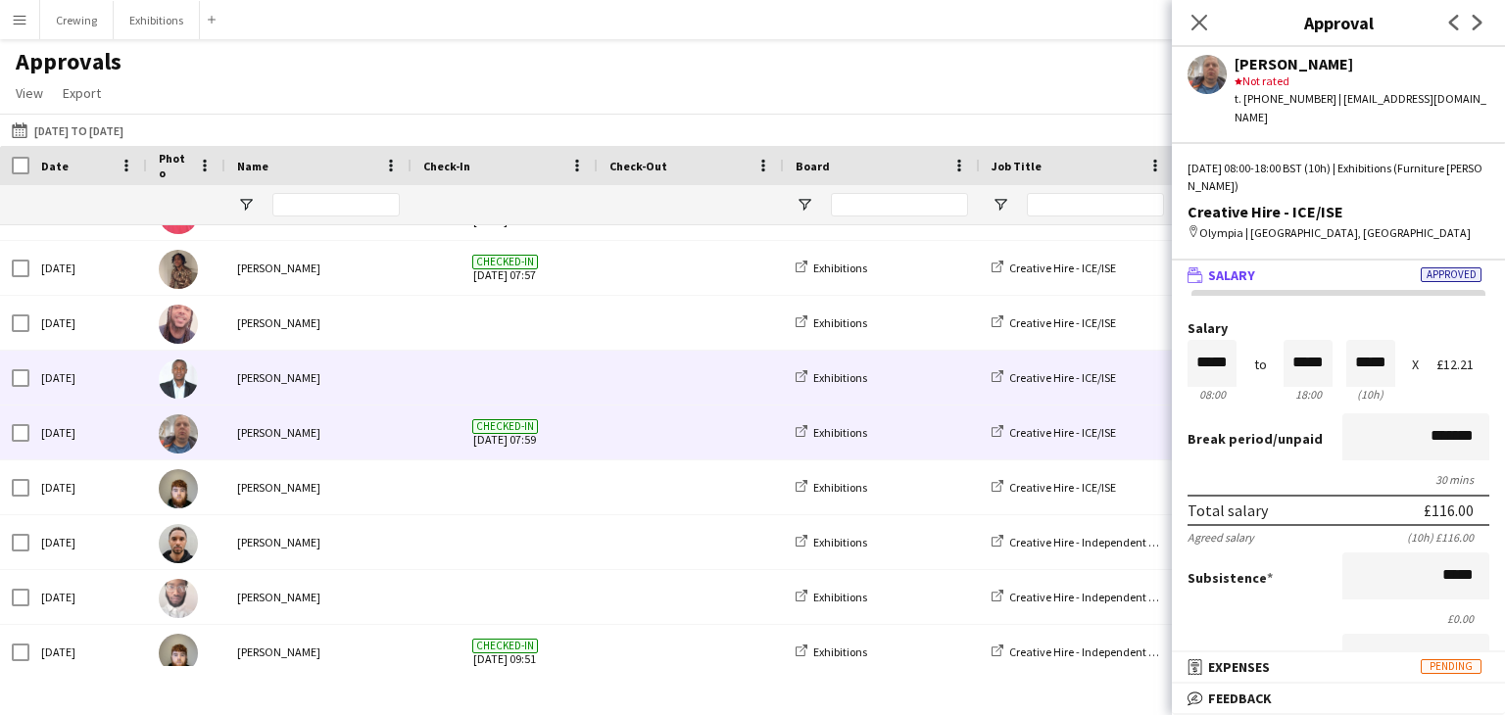
click at [359, 383] on div "[PERSON_NAME]" at bounding box center [318, 378] width 186 height 54
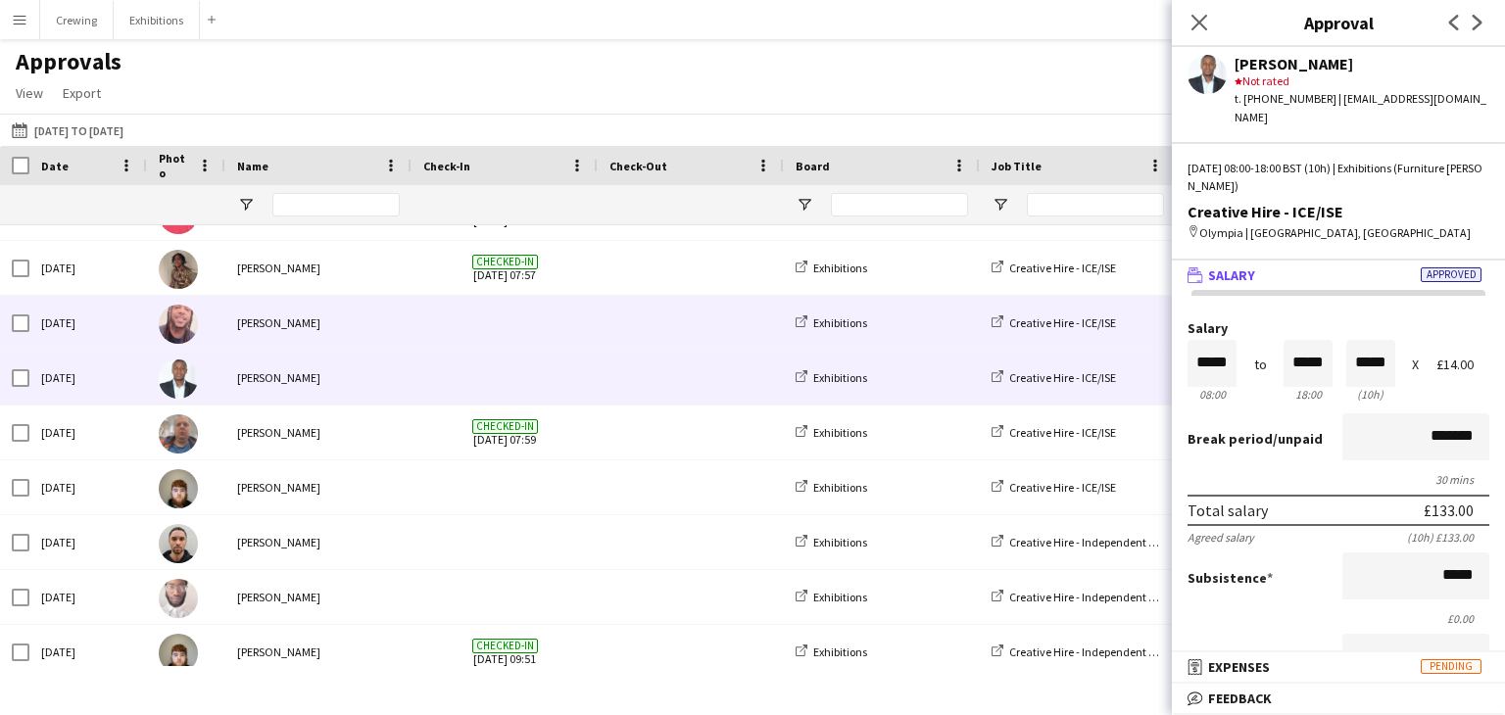
click at [378, 341] on div "[PERSON_NAME]" at bounding box center [318, 323] width 186 height 54
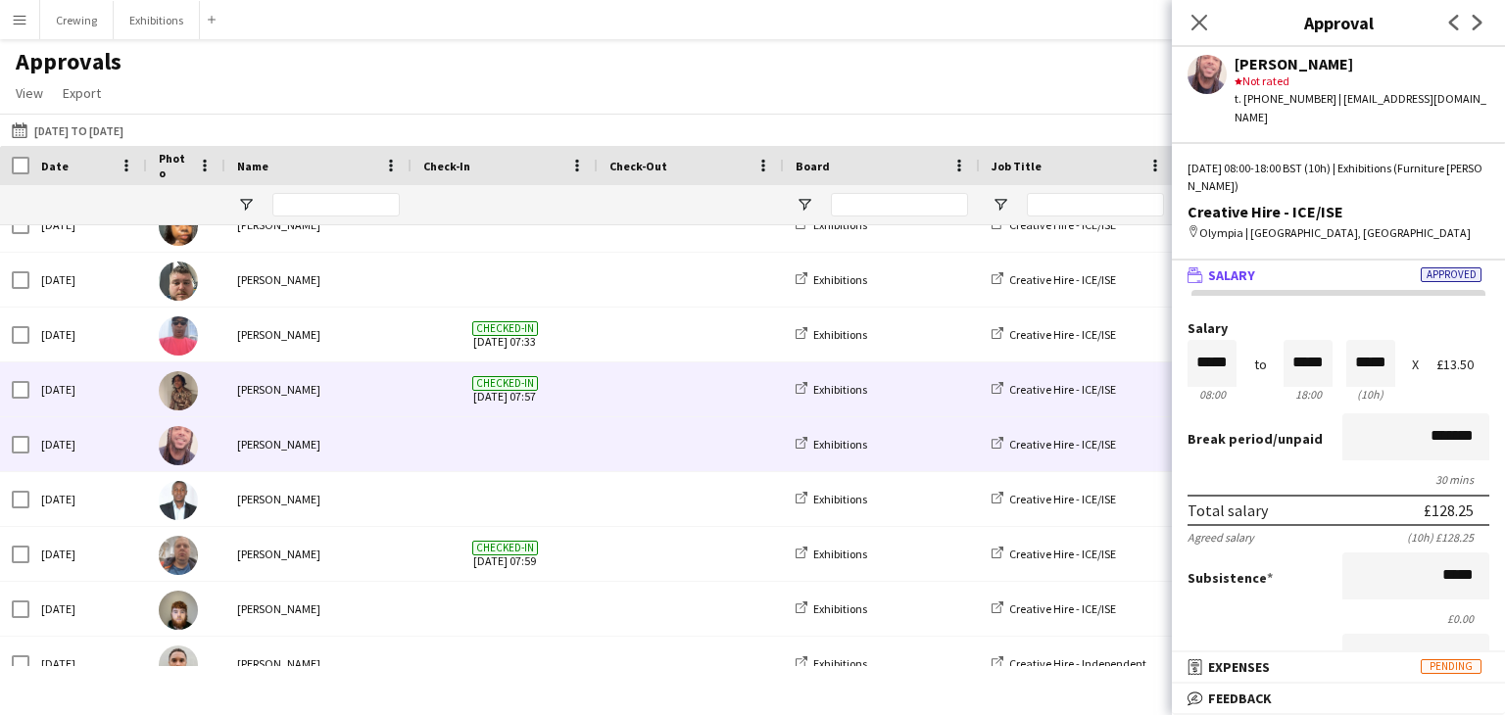
click at [371, 377] on div "[PERSON_NAME]" at bounding box center [318, 389] width 186 height 54
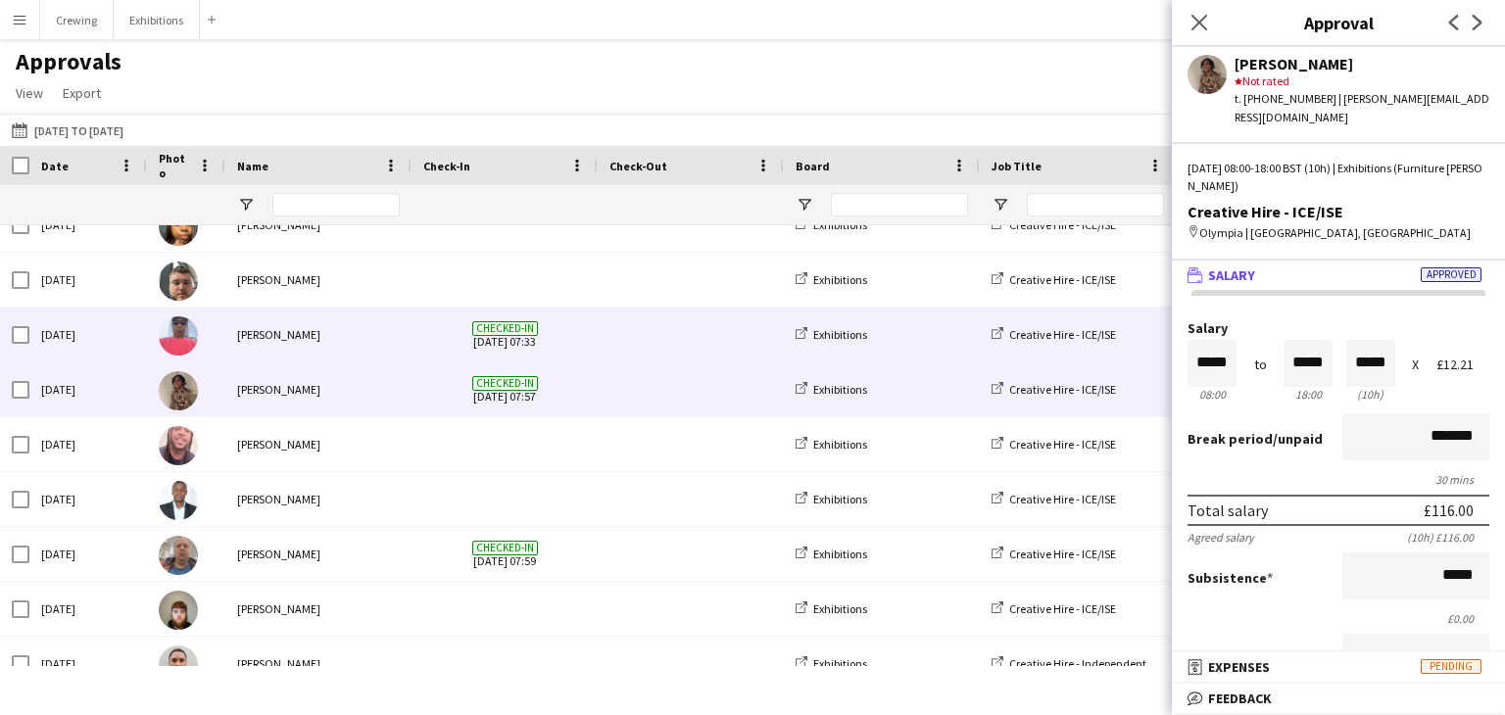
click at [362, 334] on div "[PERSON_NAME]" at bounding box center [318, 335] width 186 height 54
